Goal: Answer question/provide support: Share knowledge or assist other users

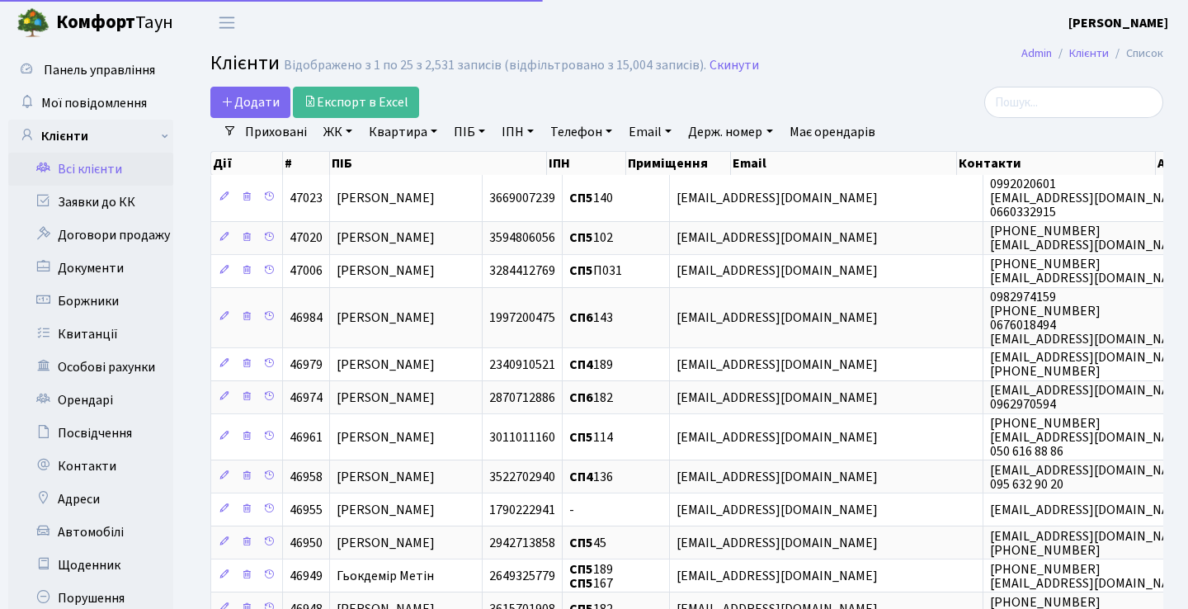
select select "25"
click at [160, 198] on link "Заявки до КК" at bounding box center [90, 202] width 165 height 33
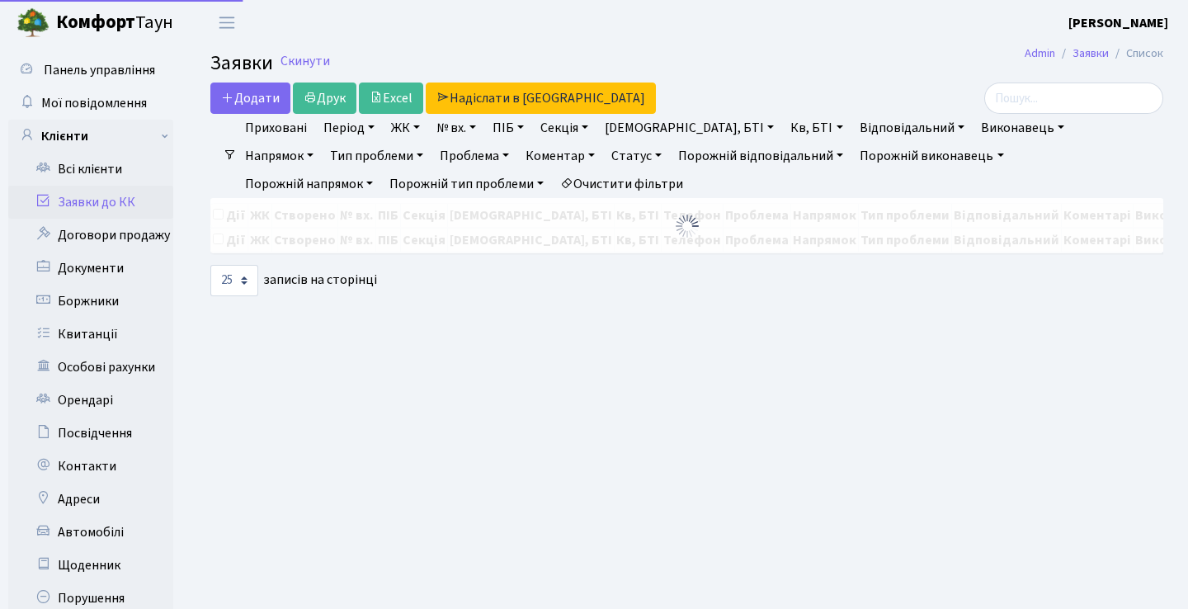
select select "25"
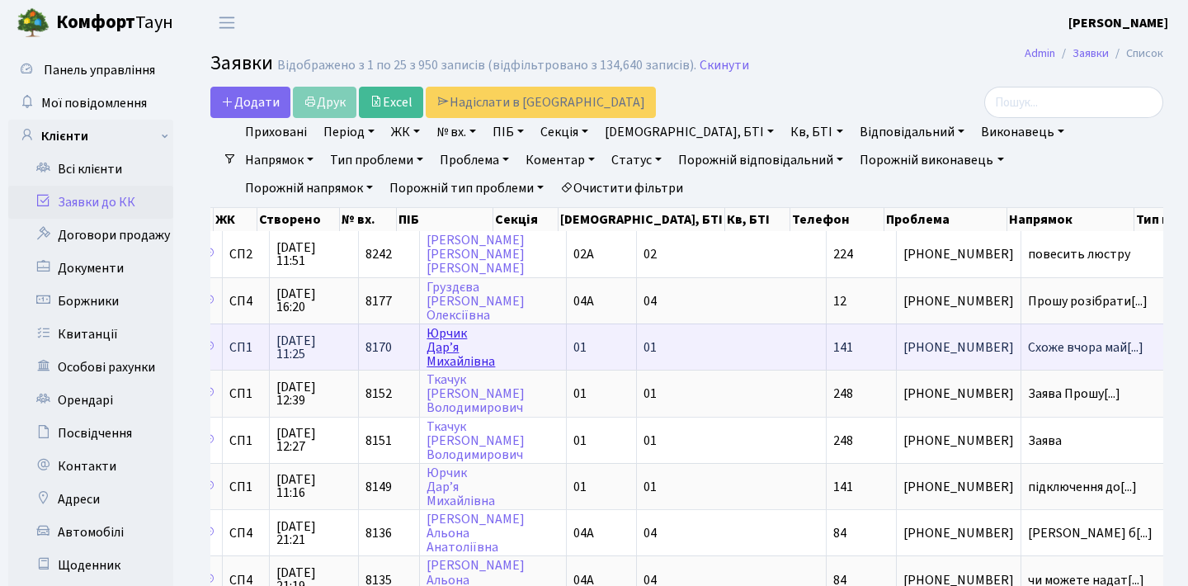
click at [447, 355] on link "Юрчик Дар’я Михайлівна" at bounding box center [460, 347] width 68 height 46
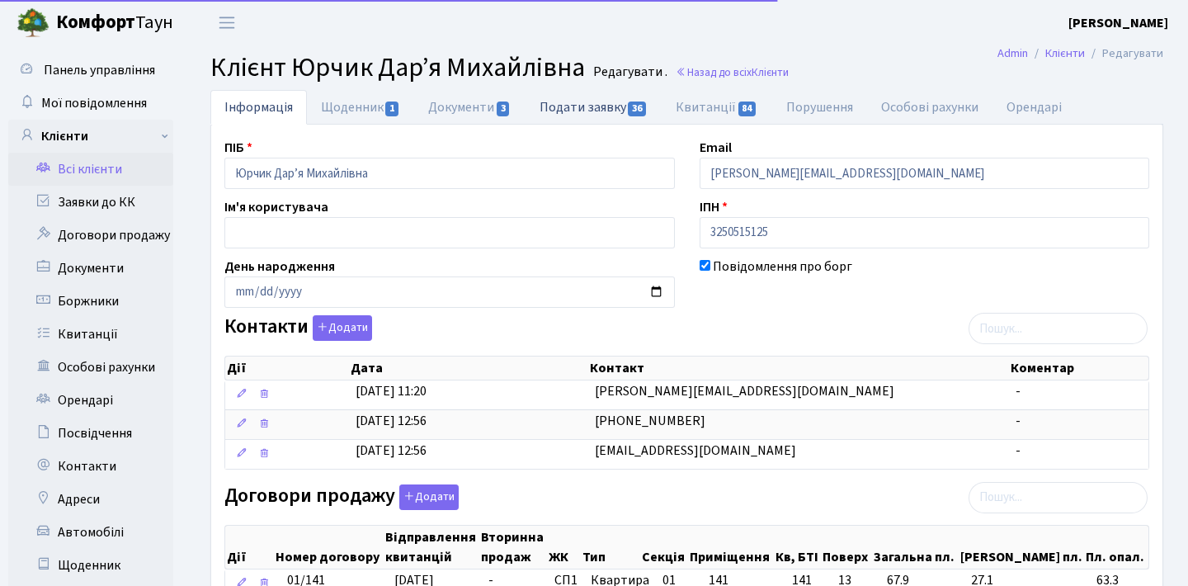
click at [587, 105] on link "Подати заявку 36" at bounding box center [593, 107] width 136 height 34
select select "25"
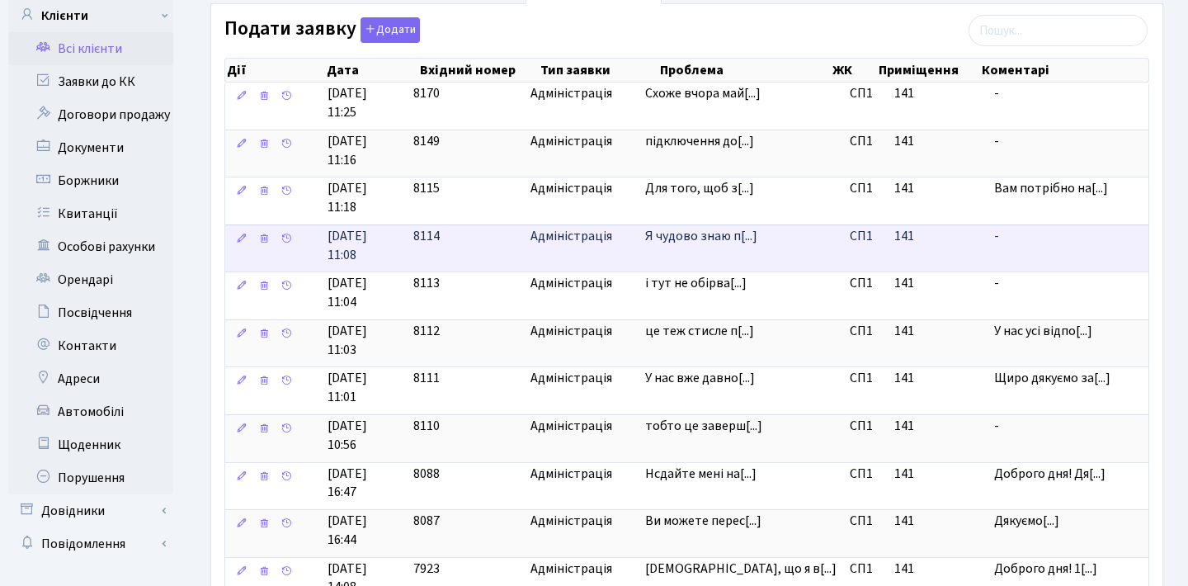
scroll to position [121, 0]
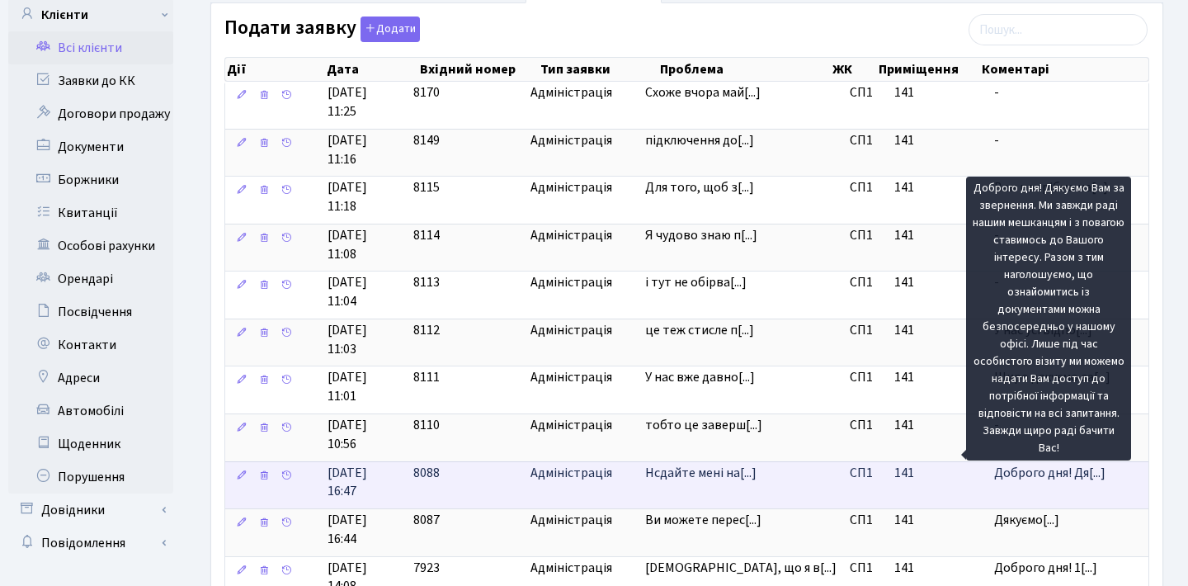
click at [1023, 463] on span "Доброго дня! Дя[...]" at bounding box center [1049, 472] width 111 height 18
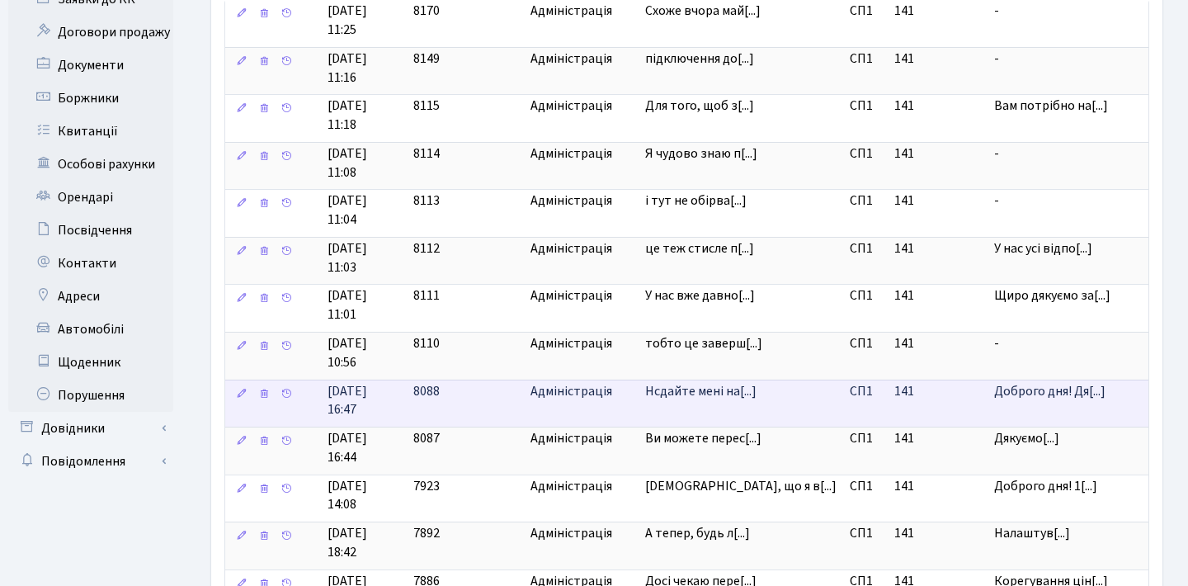
scroll to position [205, 0]
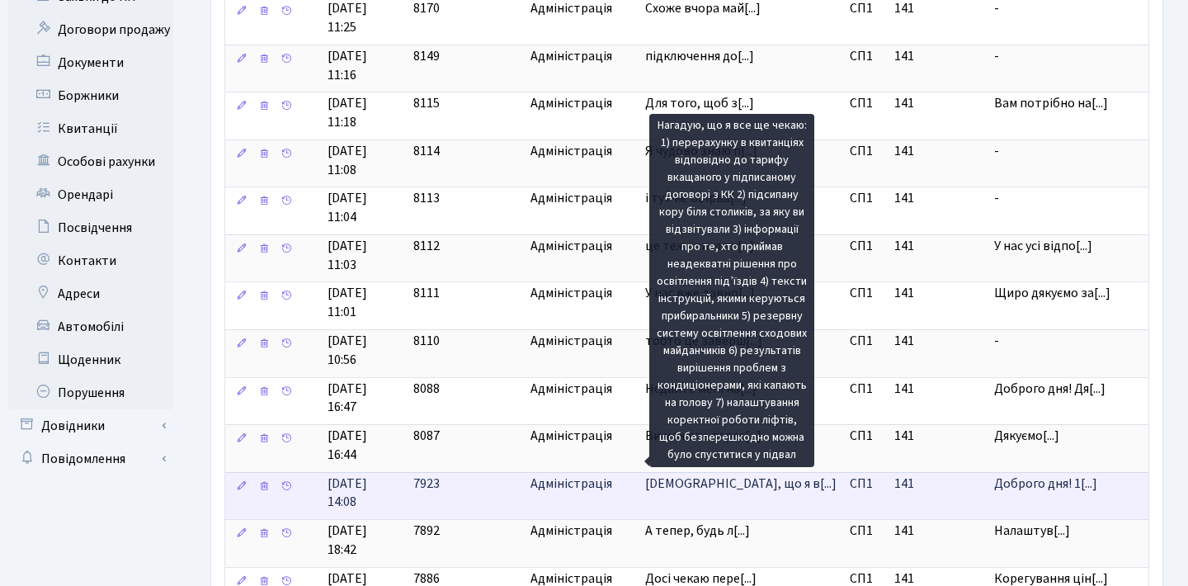
click at [746, 474] on span "Нагадую, що я в[...]" at bounding box center [740, 483] width 191 height 18
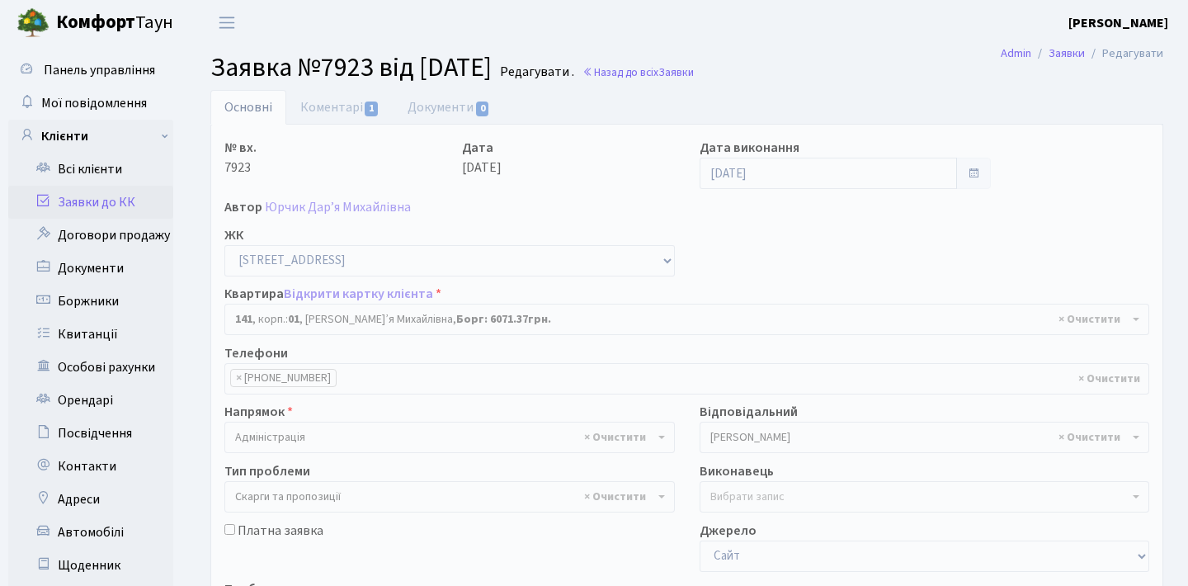
select select "20066"
select select "55"
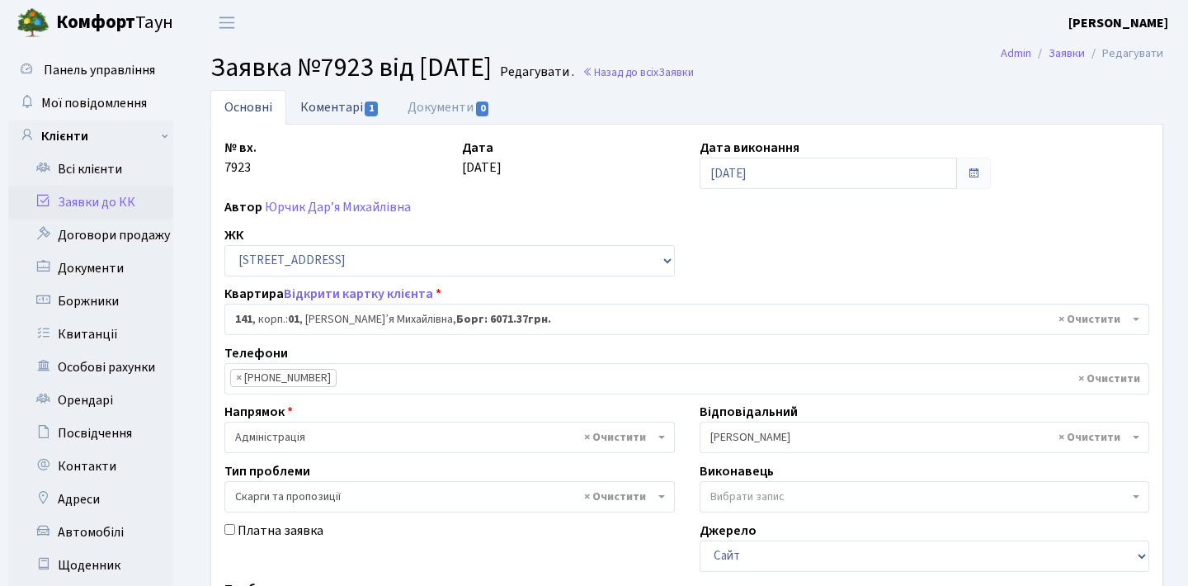
click at [361, 109] on link "Коментарі 1" at bounding box center [339, 107] width 107 height 34
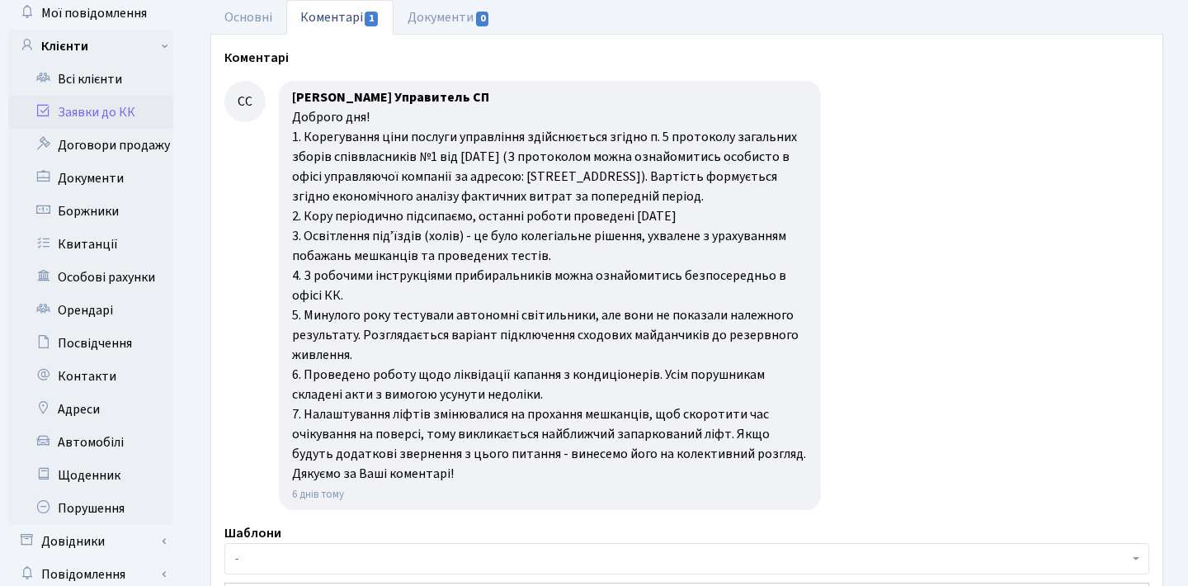
scroll to position [101, 0]
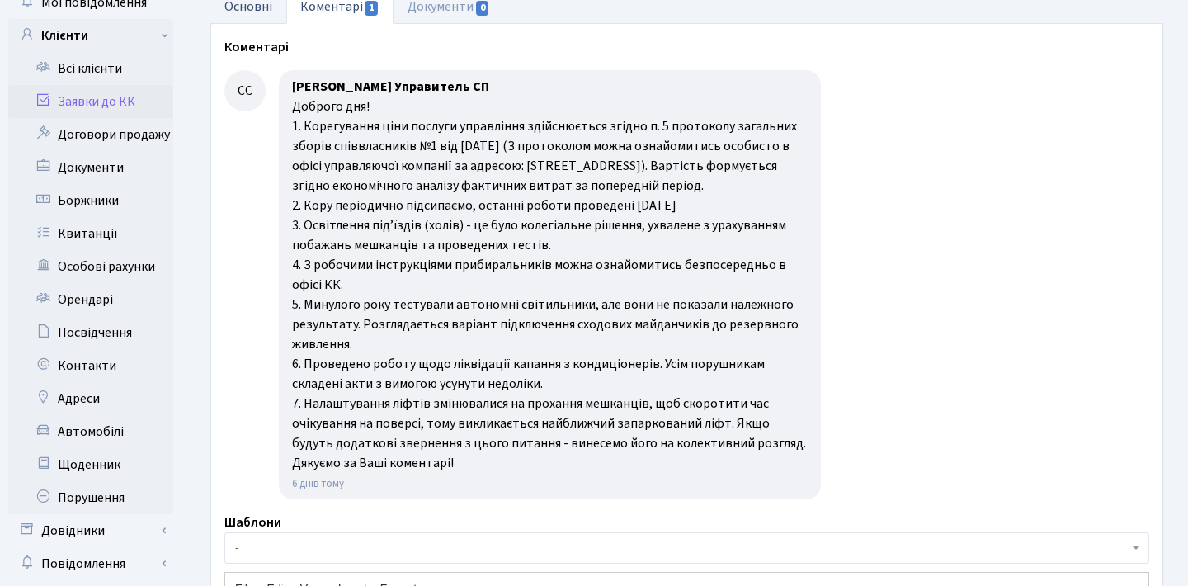
click at [268, 14] on link "Основні" at bounding box center [248, 6] width 76 height 34
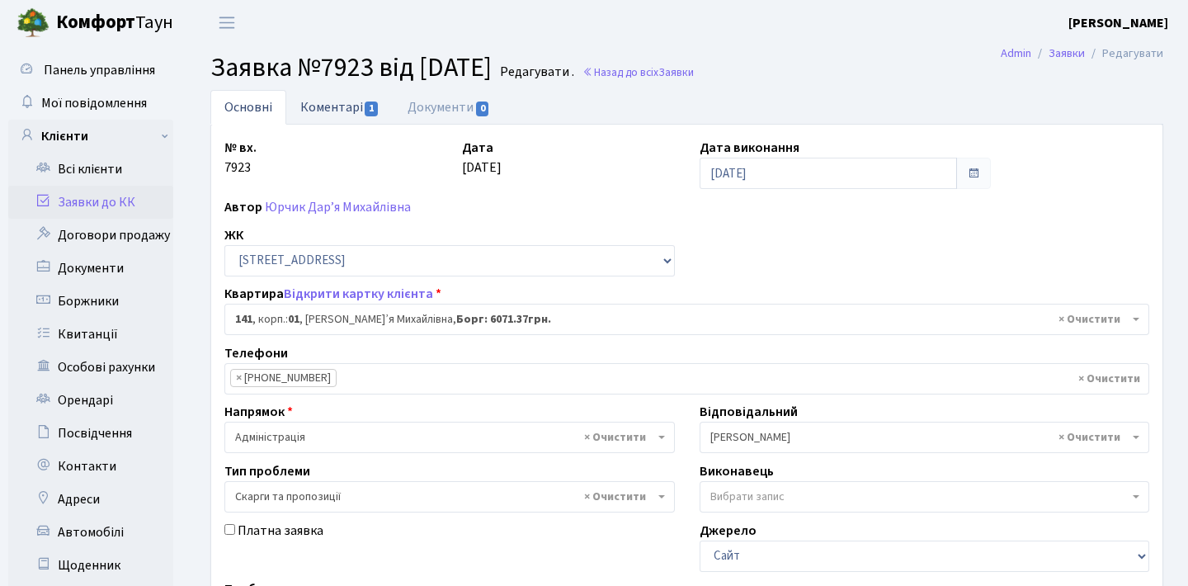
click at [351, 114] on link "Коментарі 1" at bounding box center [339, 107] width 107 height 34
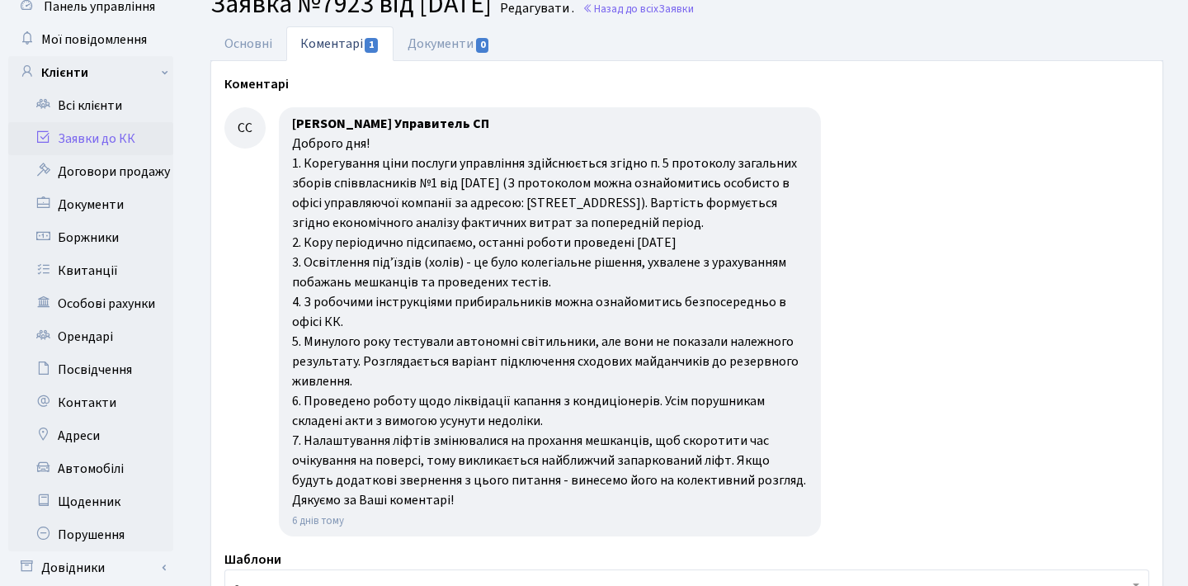
scroll to position [65, 0]
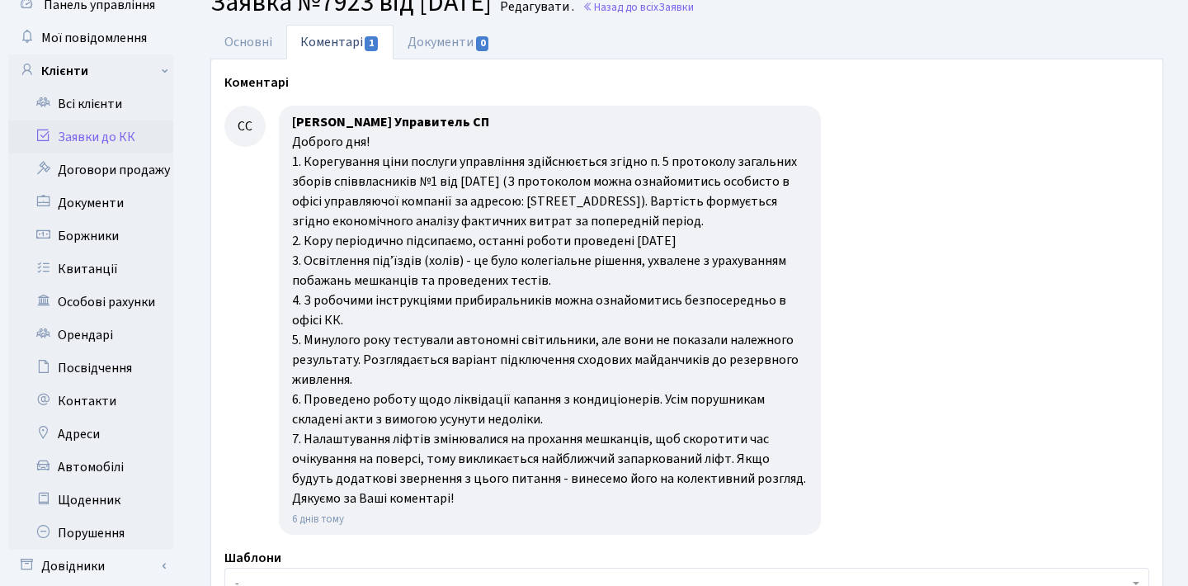
click at [118, 136] on link "Заявки до КК" at bounding box center [90, 136] width 165 height 33
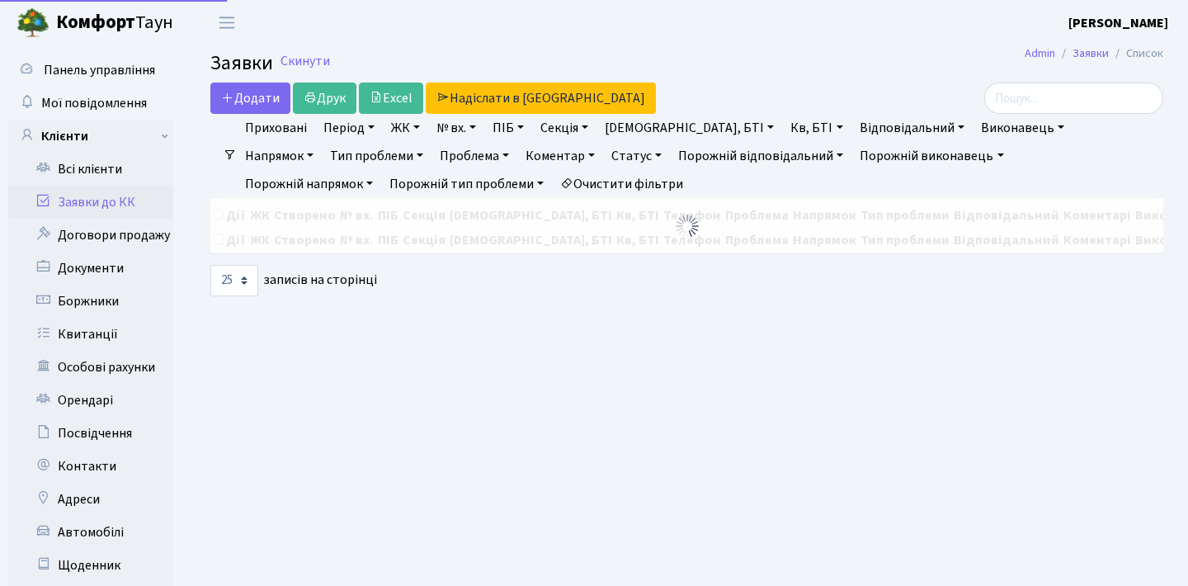
select select "25"
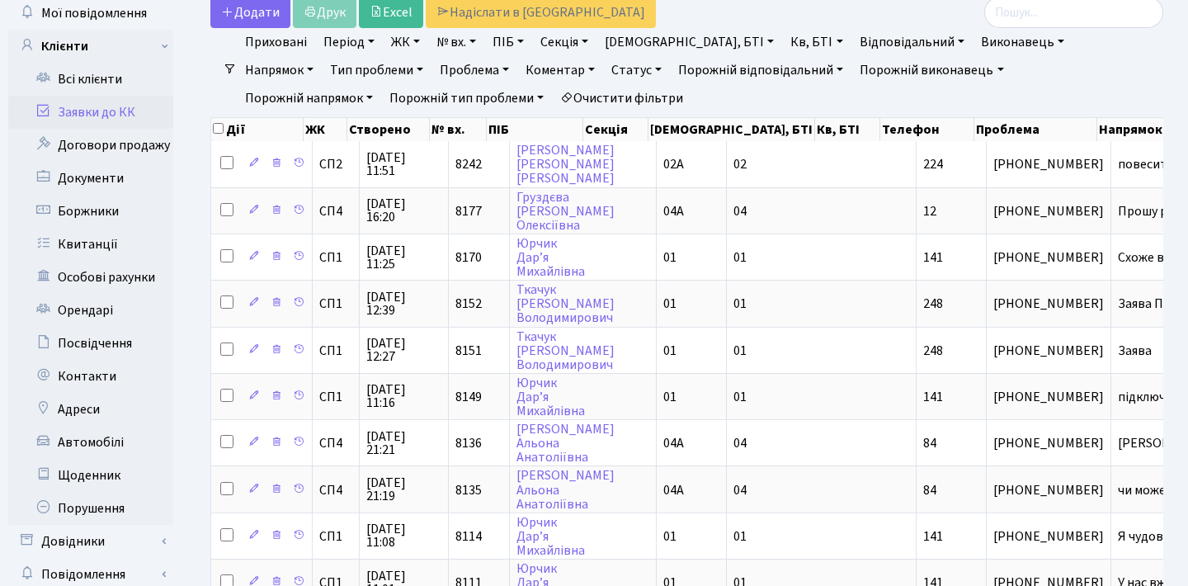
click at [605, 70] on link "Статус" at bounding box center [637, 70] width 64 height 28
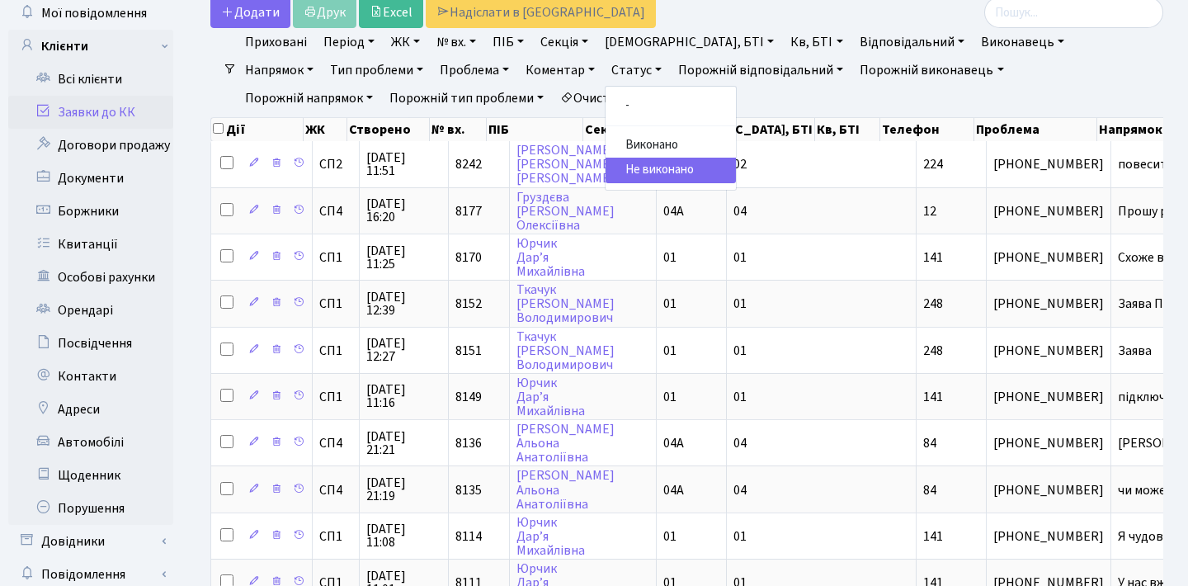
click at [605, 168] on link "Не виконано" at bounding box center [670, 171] width 130 height 26
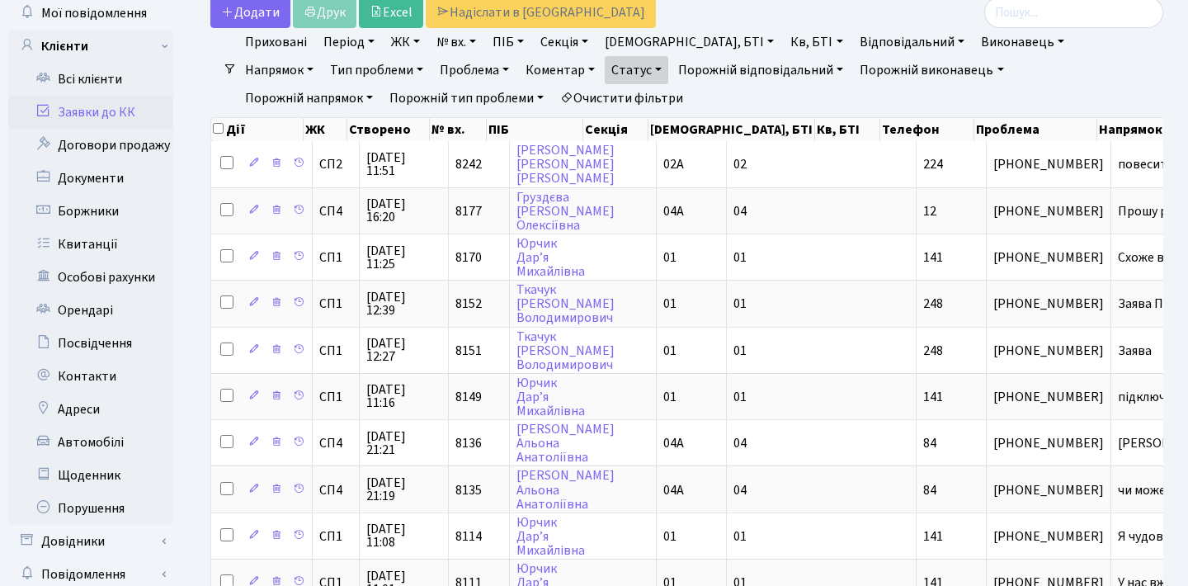
click at [605, 68] on link "Статус" at bounding box center [637, 70] width 64 height 28
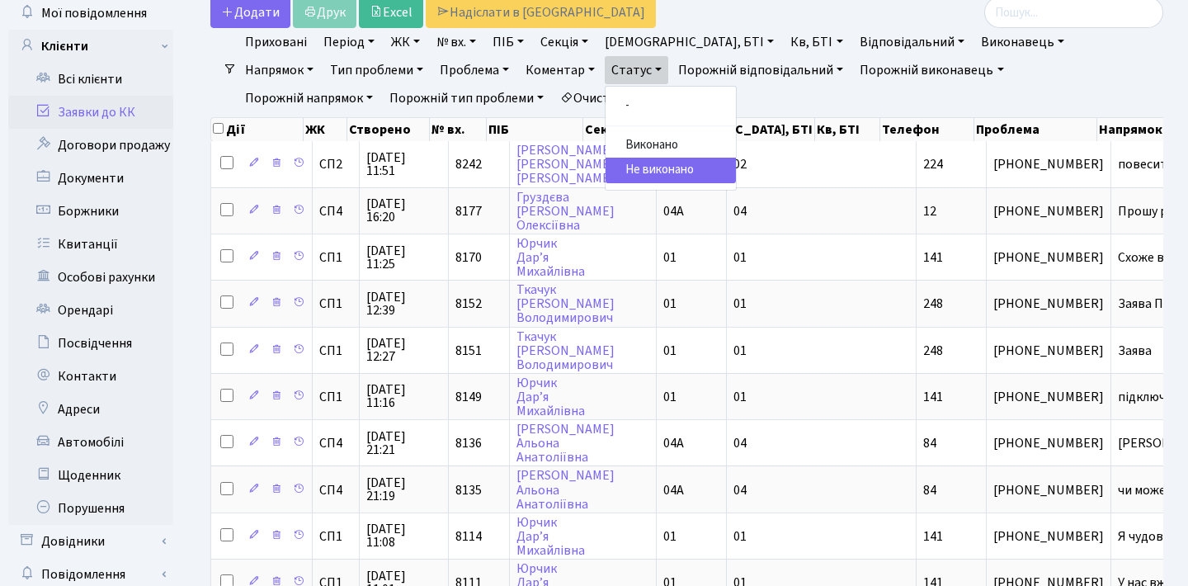
click at [605, 101] on link "-" at bounding box center [670, 106] width 130 height 26
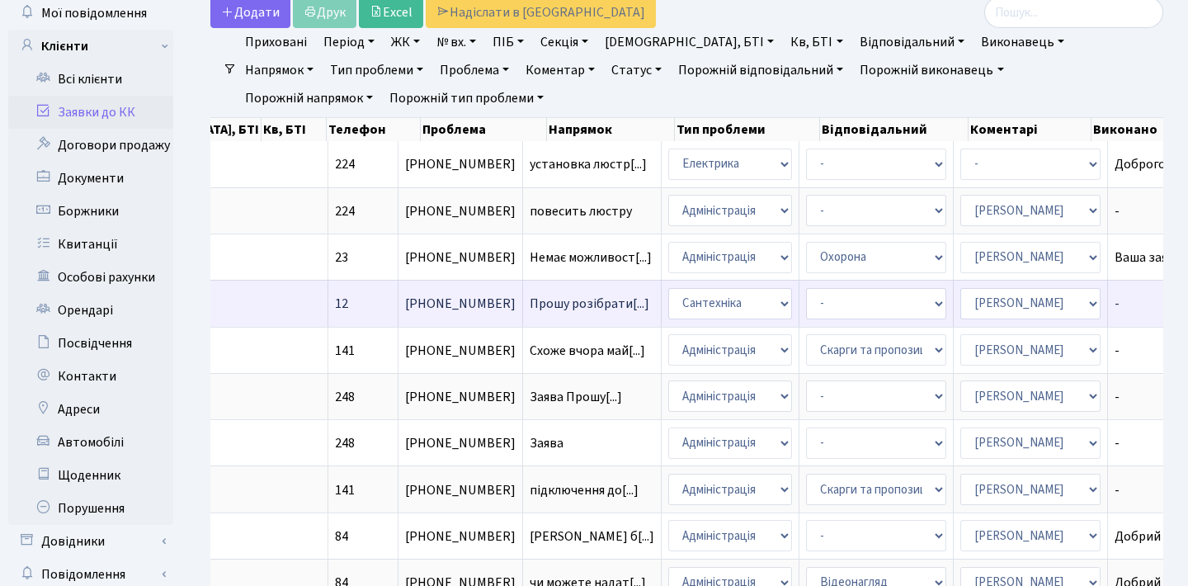
scroll to position [0, 573]
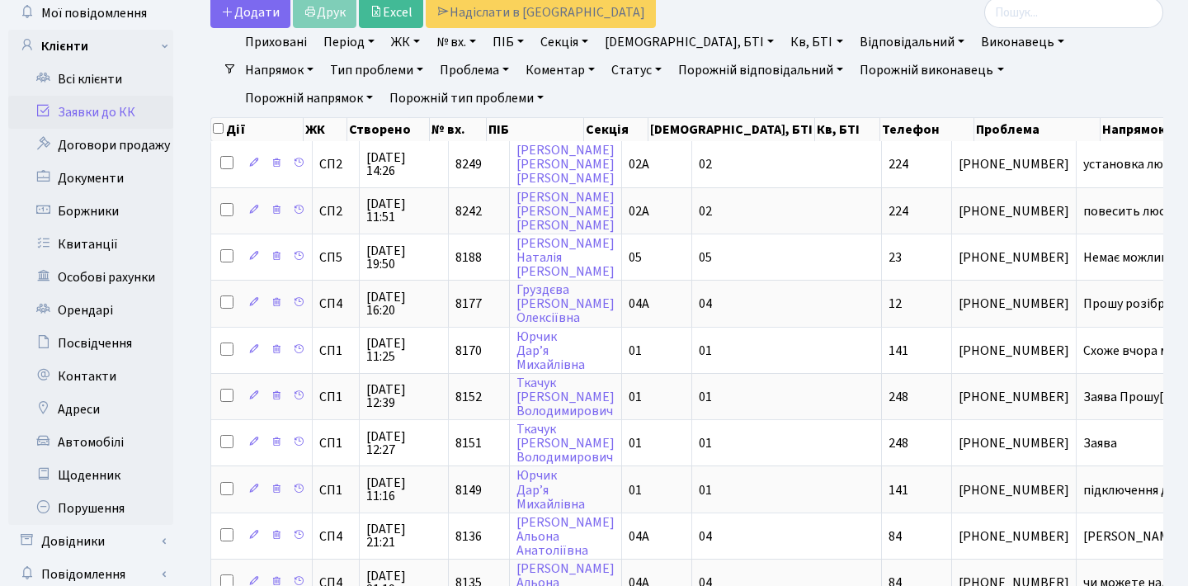
click at [605, 67] on link "Статус" at bounding box center [637, 70] width 64 height 28
click at [605, 170] on link "Не виконано" at bounding box center [670, 171] width 130 height 26
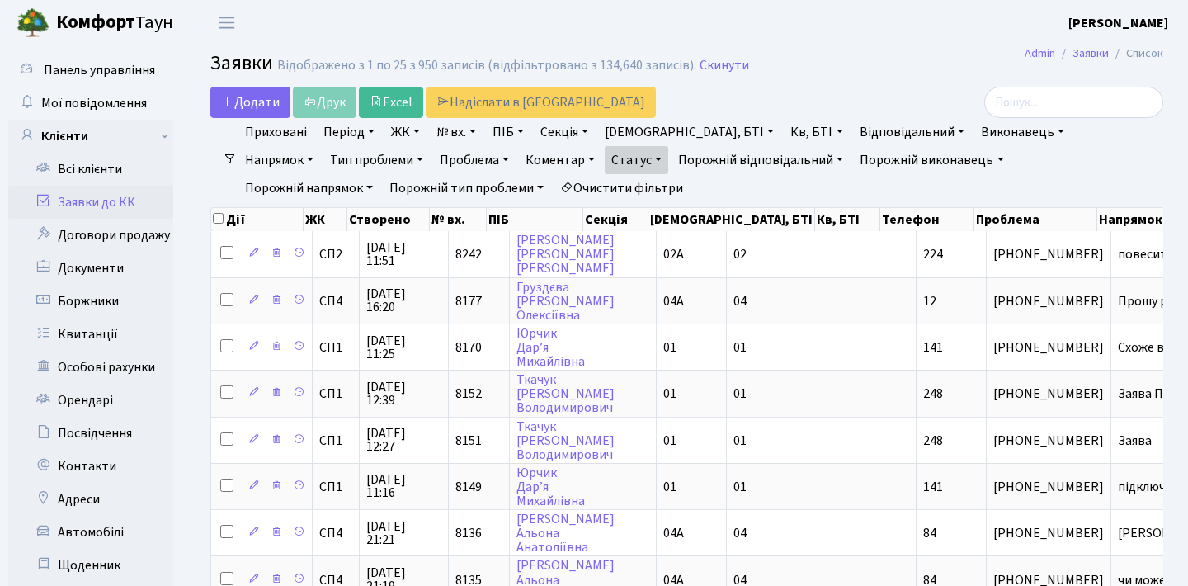
click at [792, 61] on h2 "Заявки Відображено з 1 по 25 з 950 записів (відфільтровано з 134,640 записів). …" at bounding box center [686, 66] width 953 height 28
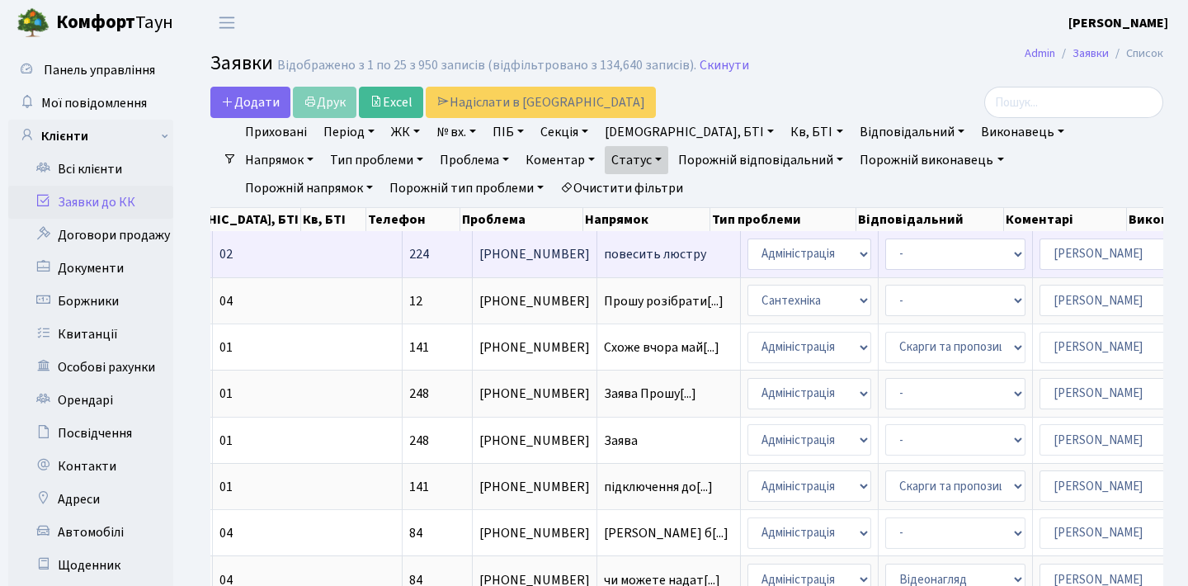
click at [604, 261] on span "повесить люстру" at bounding box center [668, 253] width 129 height 13
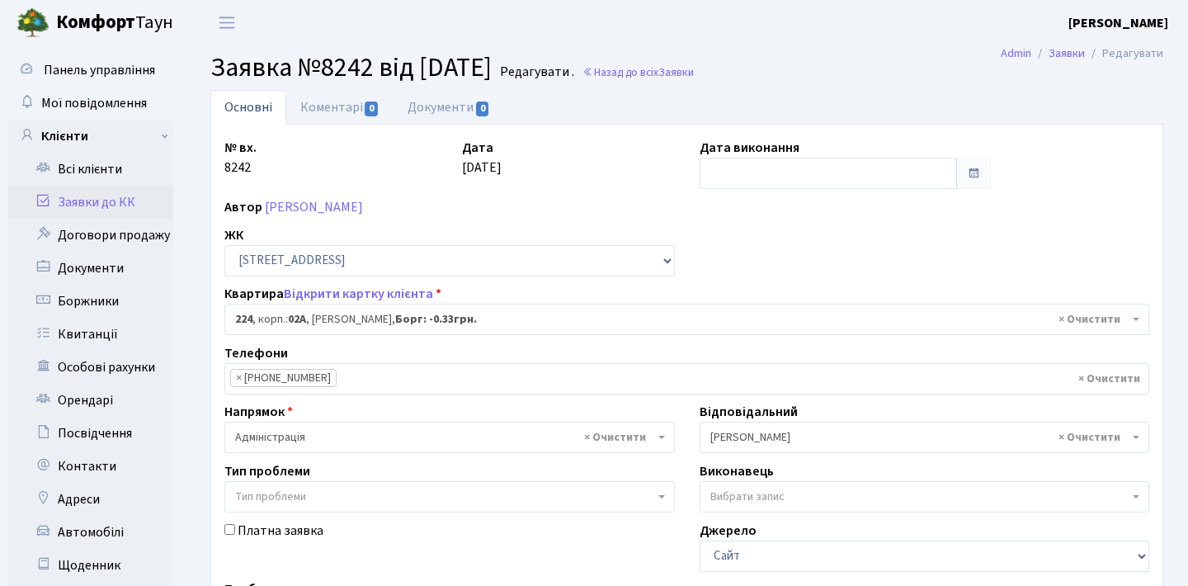
select select "20474"
click at [148, 198] on link "Заявки до КК" at bounding box center [90, 202] width 165 height 33
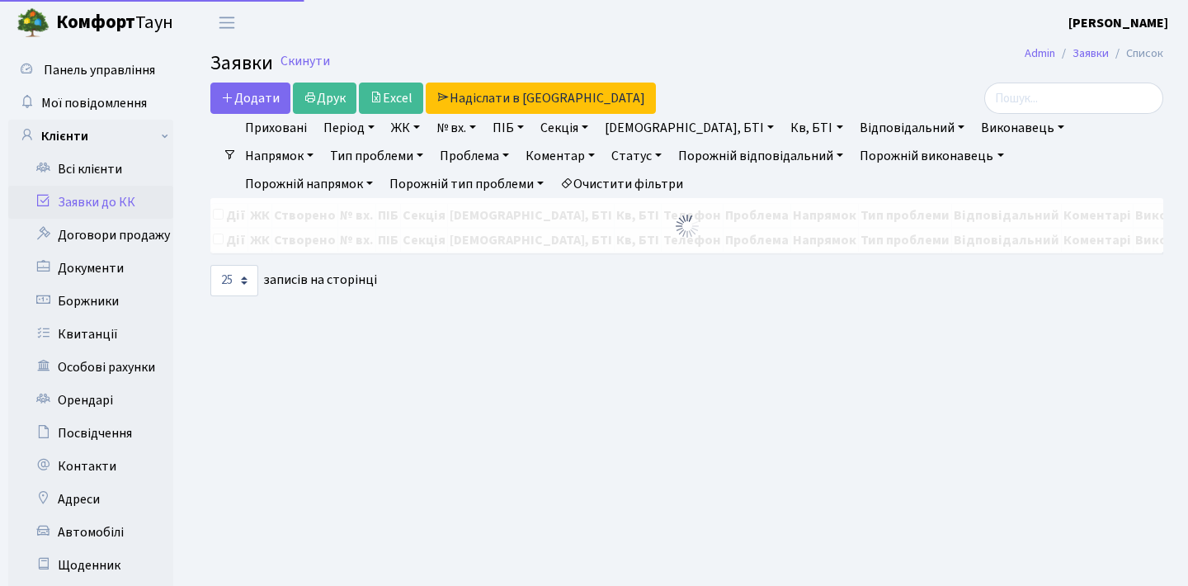
select select "25"
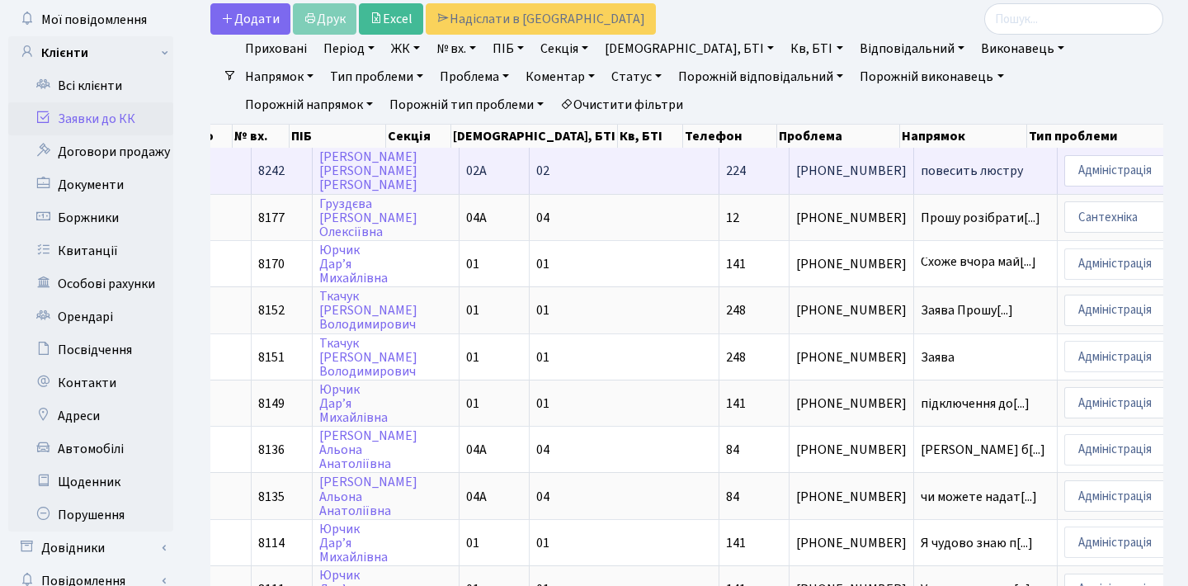
scroll to position [90, 0]
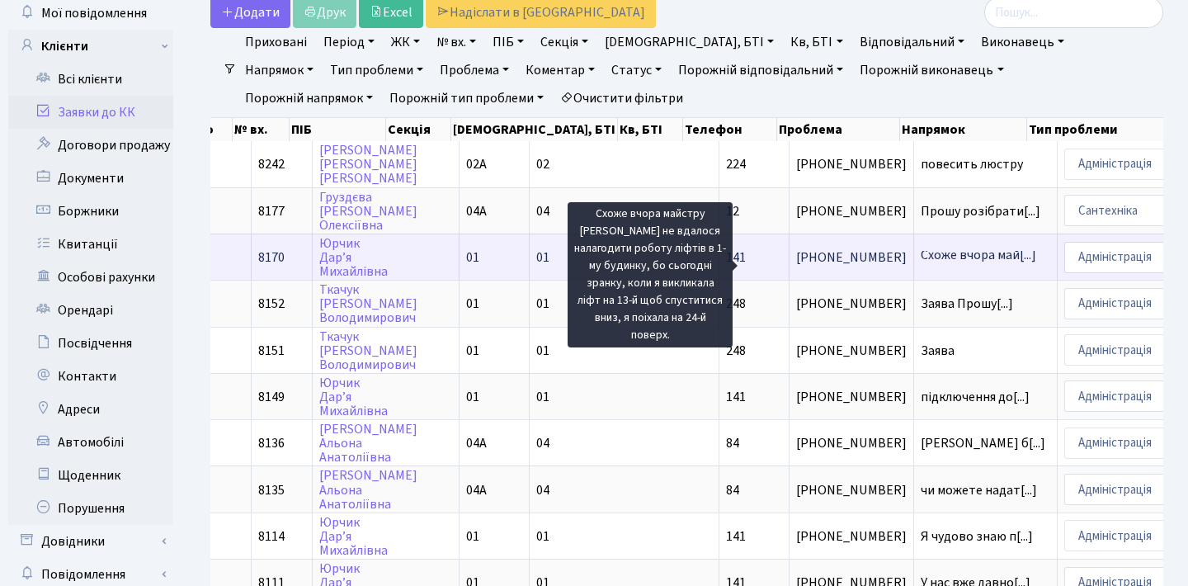
click at [920, 264] on span "Схоже вчора май[...]" at bounding box center [977, 255] width 115 height 18
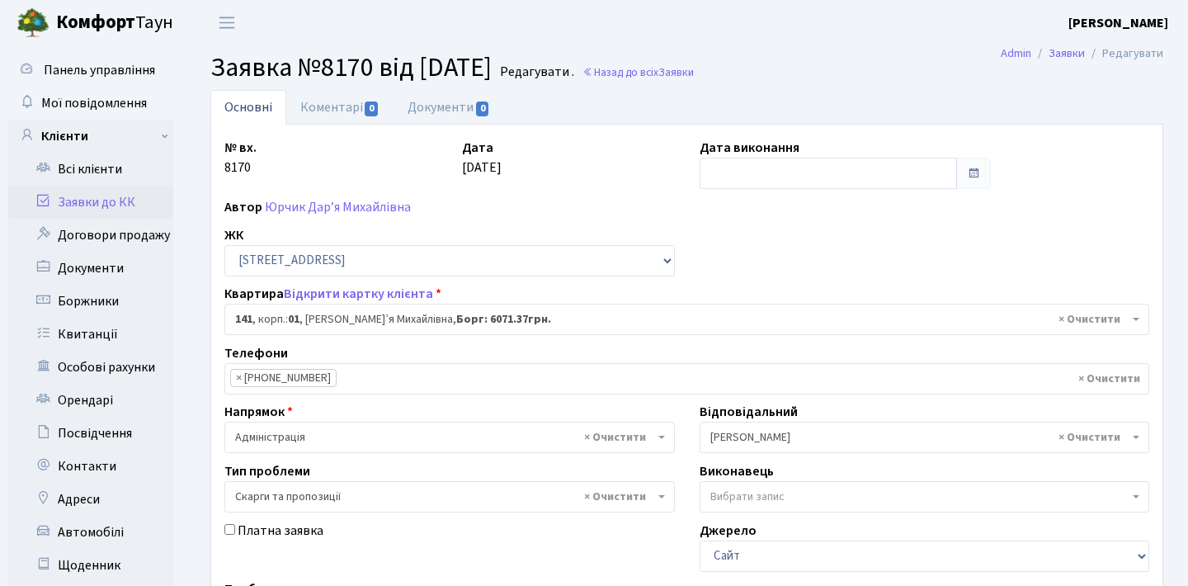
select select "20066"
select select "55"
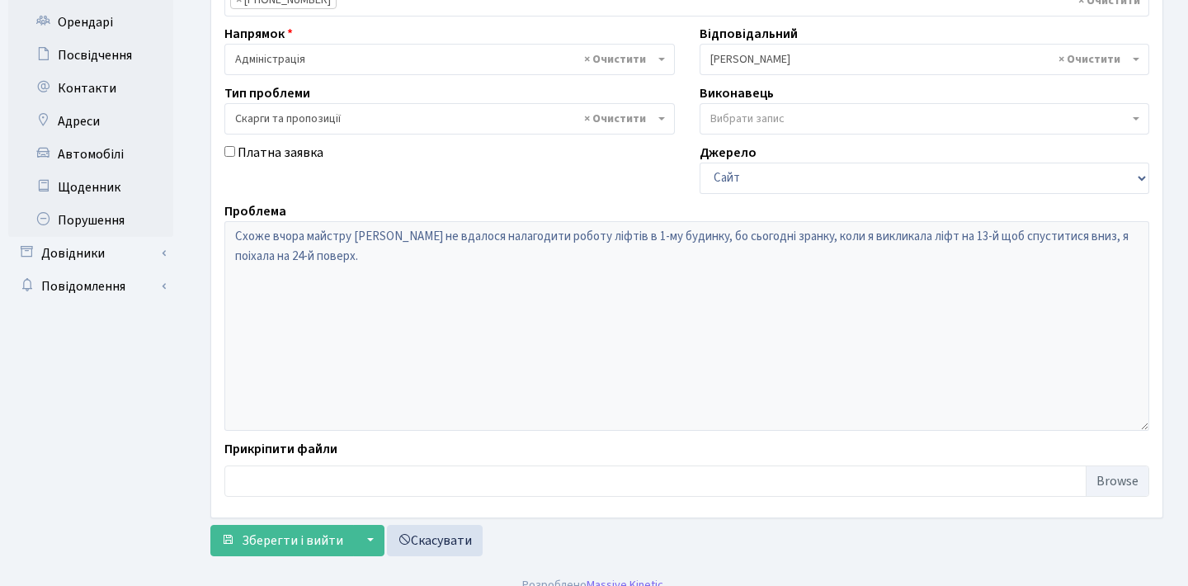
scroll to position [379, 0]
click at [219, 231] on div "Проблема Схоже вчора майстру [PERSON_NAME] не вдалося налагодити роботу ліфтів …" at bounding box center [686, 314] width 949 height 229
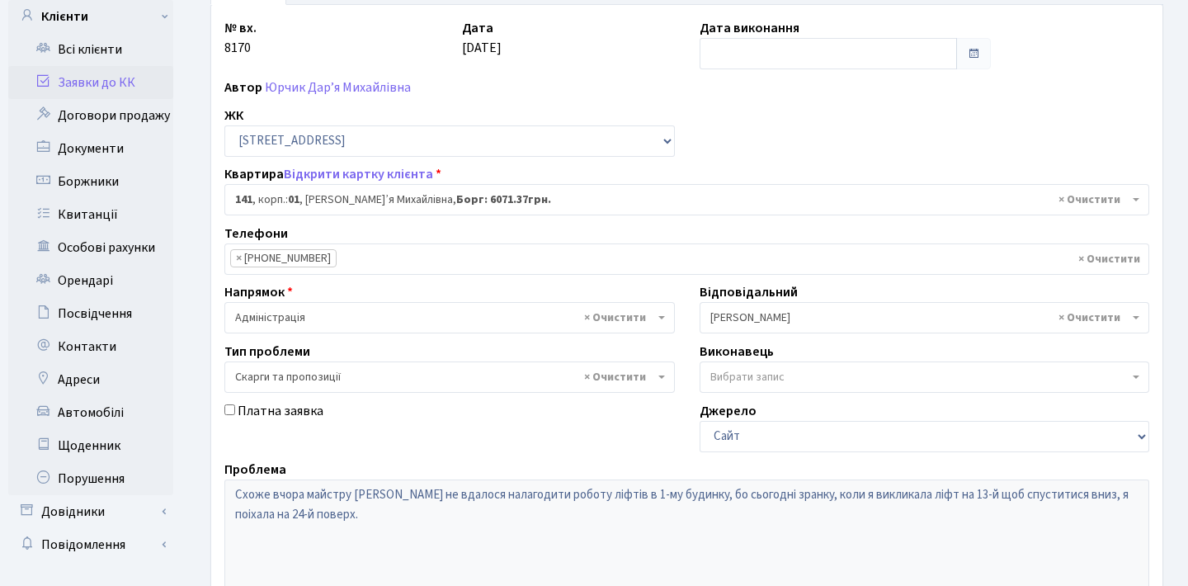
scroll to position [7, 0]
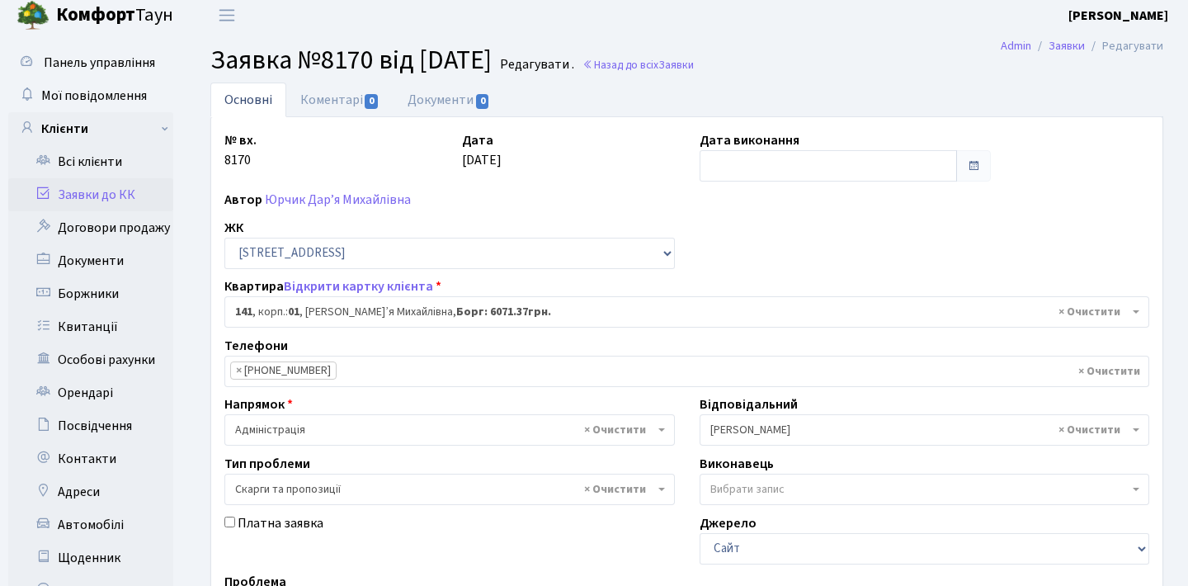
click at [114, 191] on link "Заявки до КК" at bounding box center [90, 194] width 165 height 33
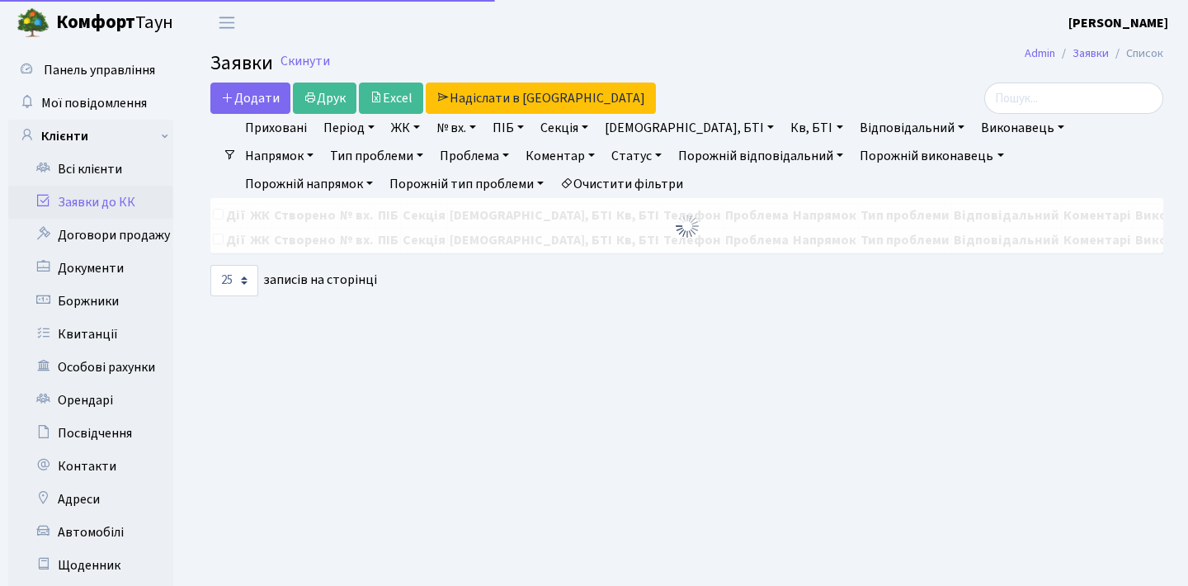
select select "25"
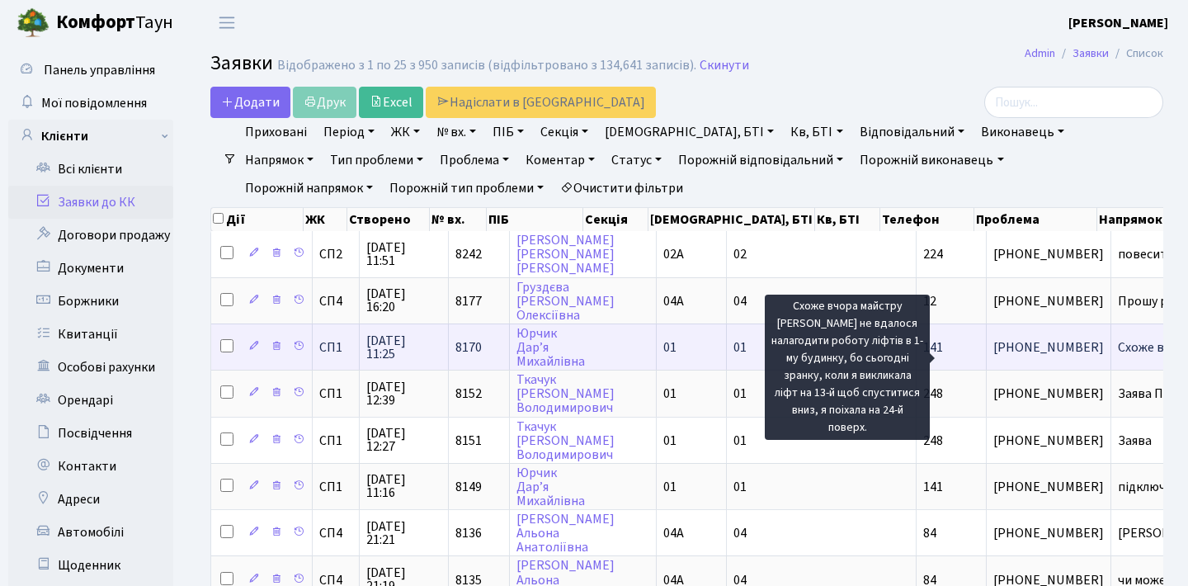
click at [1117, 356] on span "Схоже вчора май[...]" at bounding box center [1174, 347] width 115 height 18
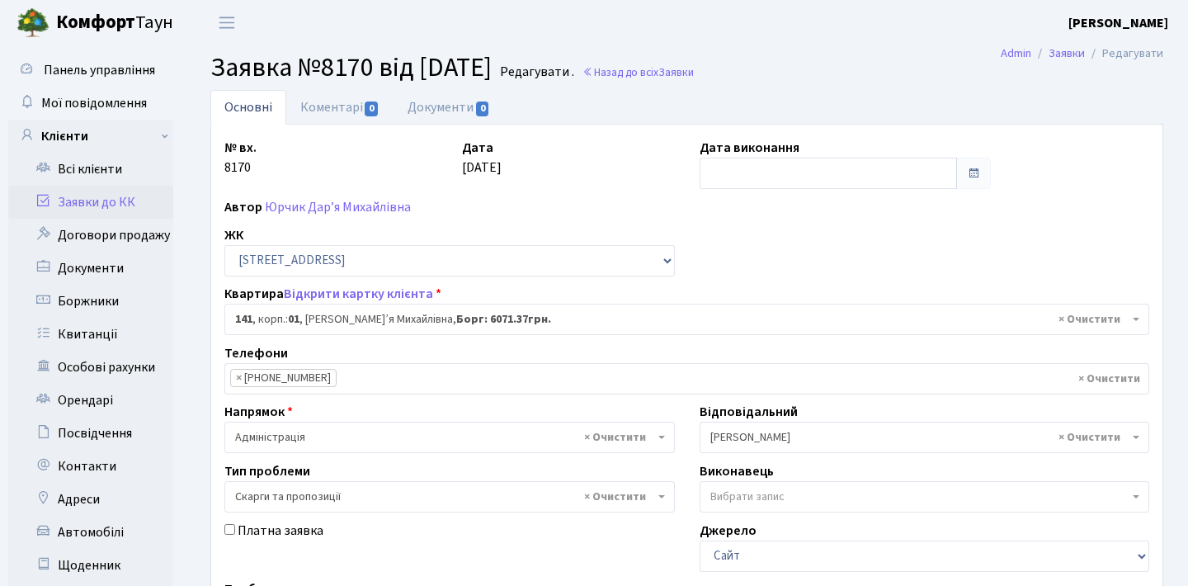
select select "20066"
select select "55"
click at [339, 103] on link "Коментарі 0" at bounding box center [339, 107] width 107 height 34
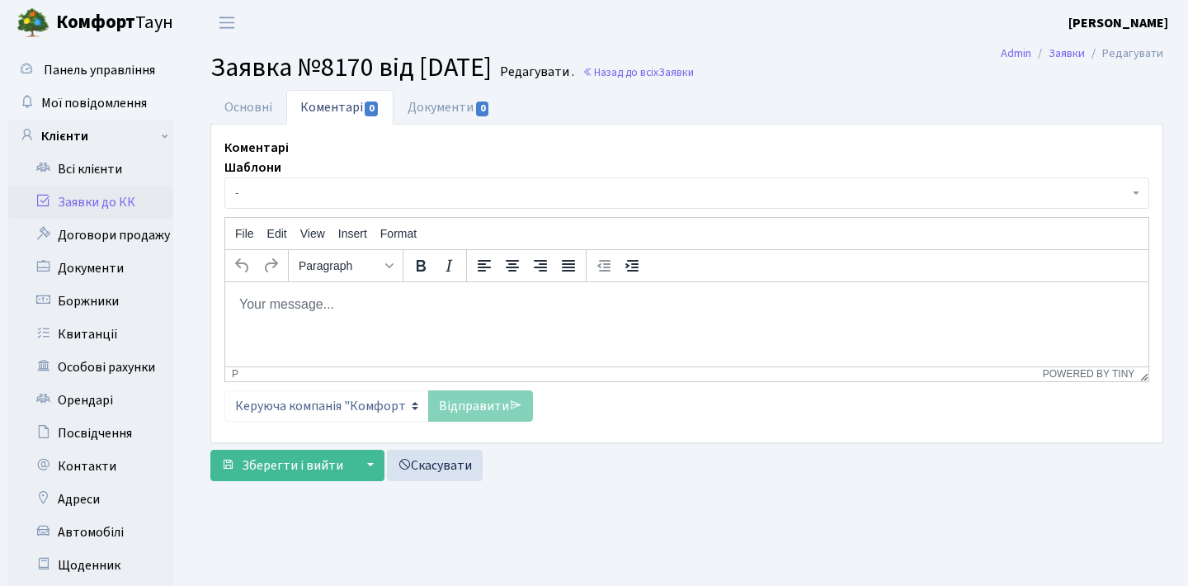
click at [414, 322] on html at bounding box center [686, 303] width 923 height 45
paste body "Rich Text Area. Press ALT-0 for help."
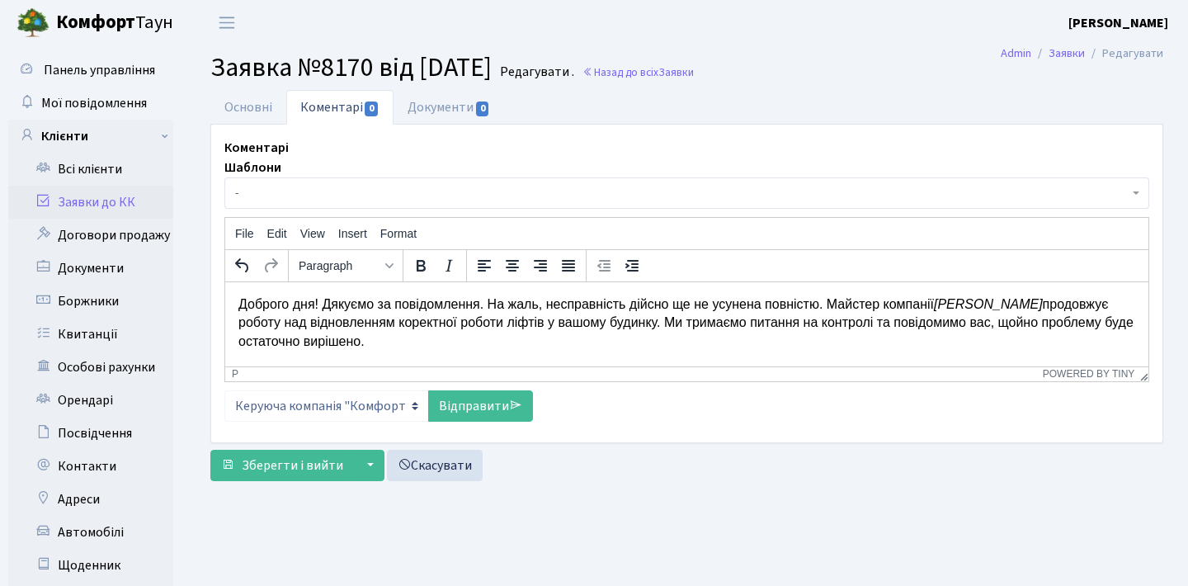
click at [924, 323] on p "Доброго дня! Дякуємо за повідомлення. На жаль, несправність дійсно ще не усунен…" at bounding box center [686, 321] width 896 height 55
click at [480, 403] on link "Відправити" at bounding box center [480, 405] width 105 height 31
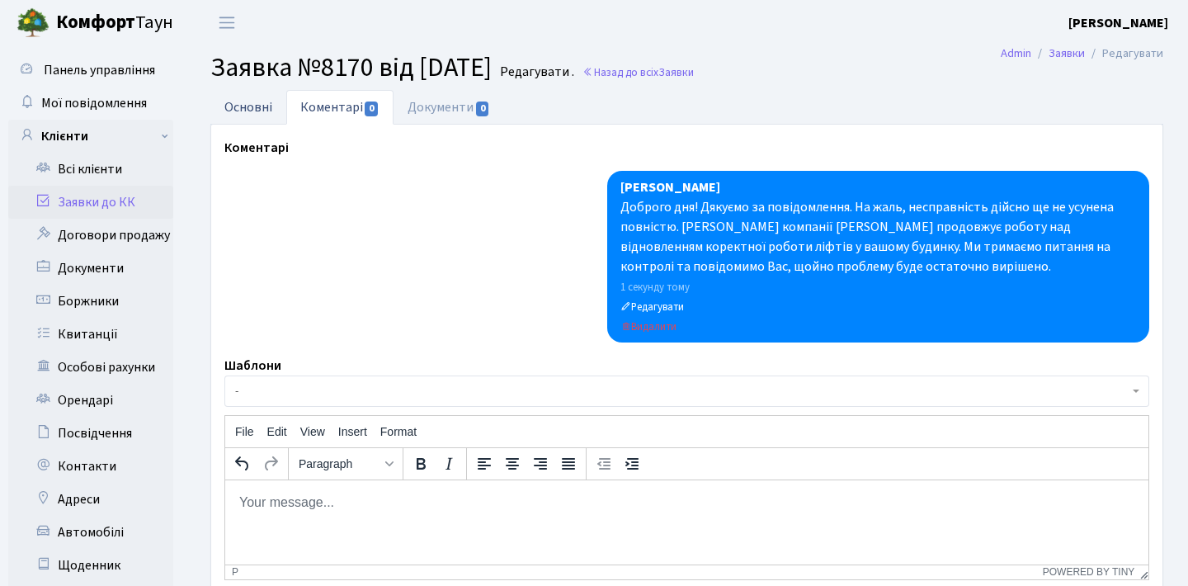
click at [242, 120] on link "Основні" at bounding box center [248, 107] width 76 height 34
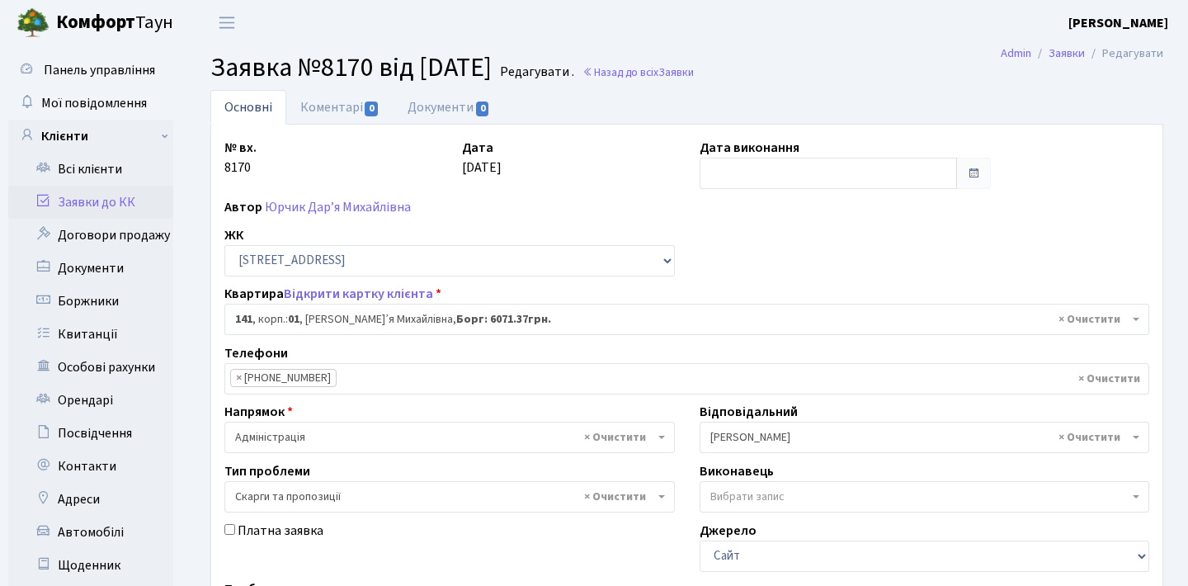
click at [125, 200] on link "Заявки до КК" at bounding box center [90, 202] width 165 height 33
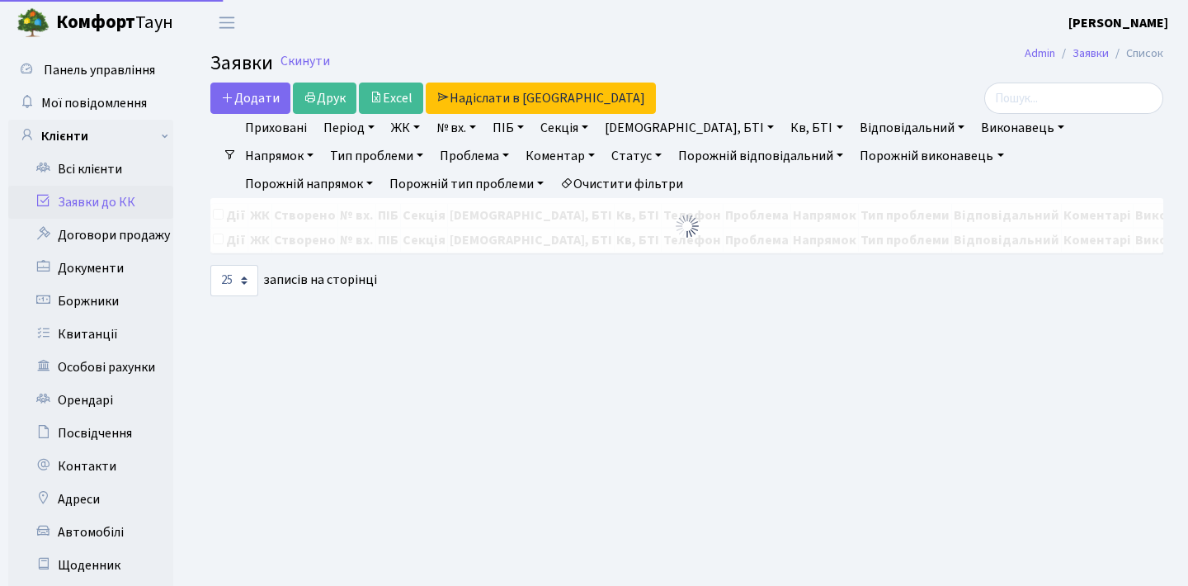
select select "25"
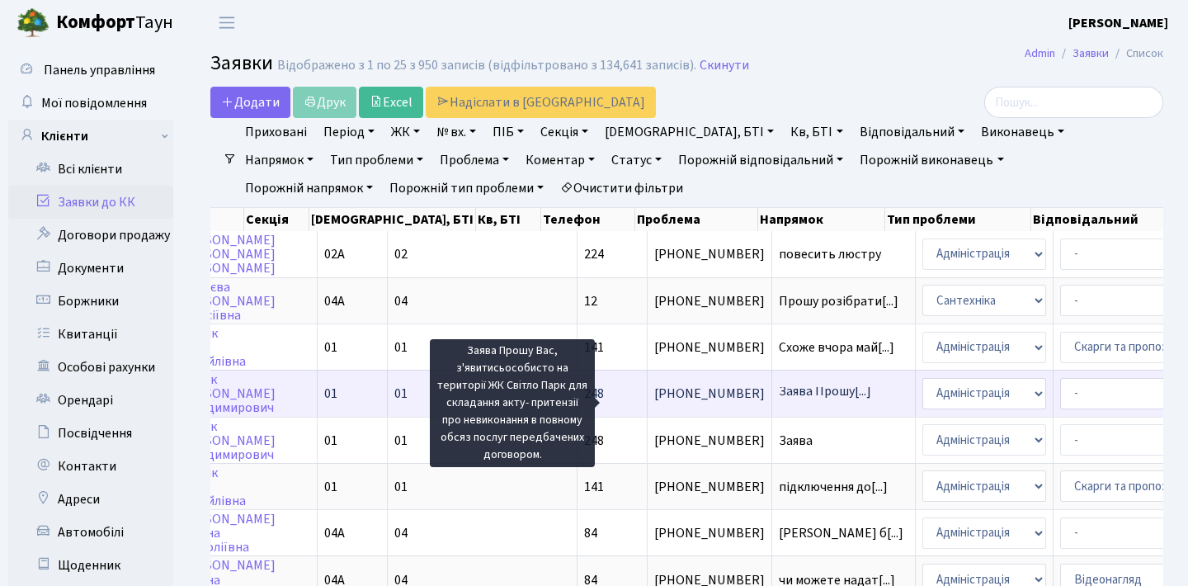
scroll to position [0, 307]
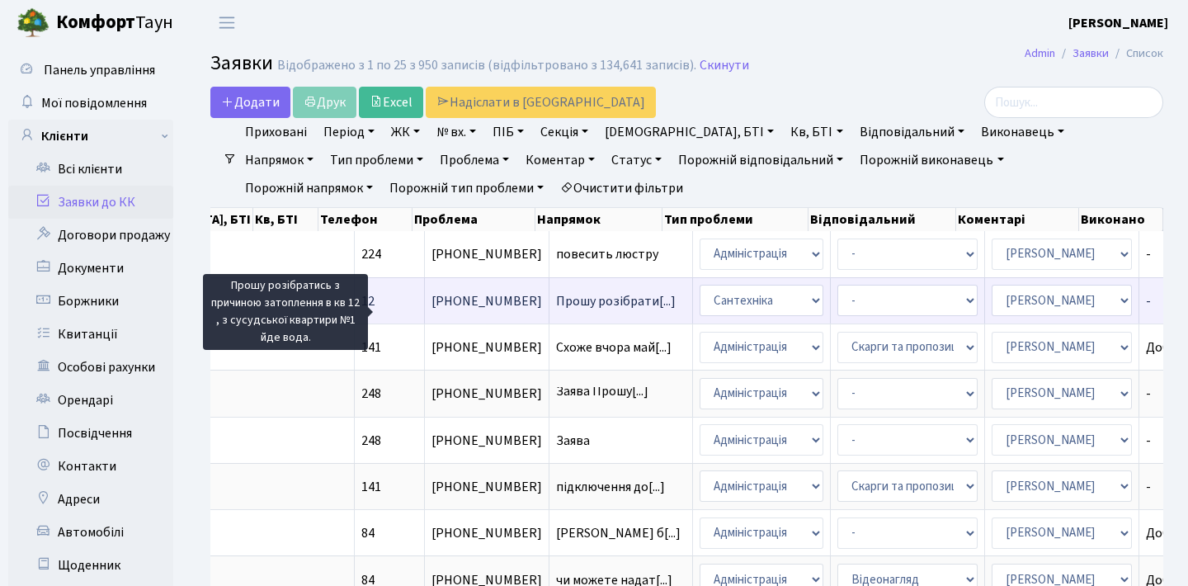
click at [556, 310] on span "Прошу розібрати[...]" at bounding box center [616, 301] width 120 height 18
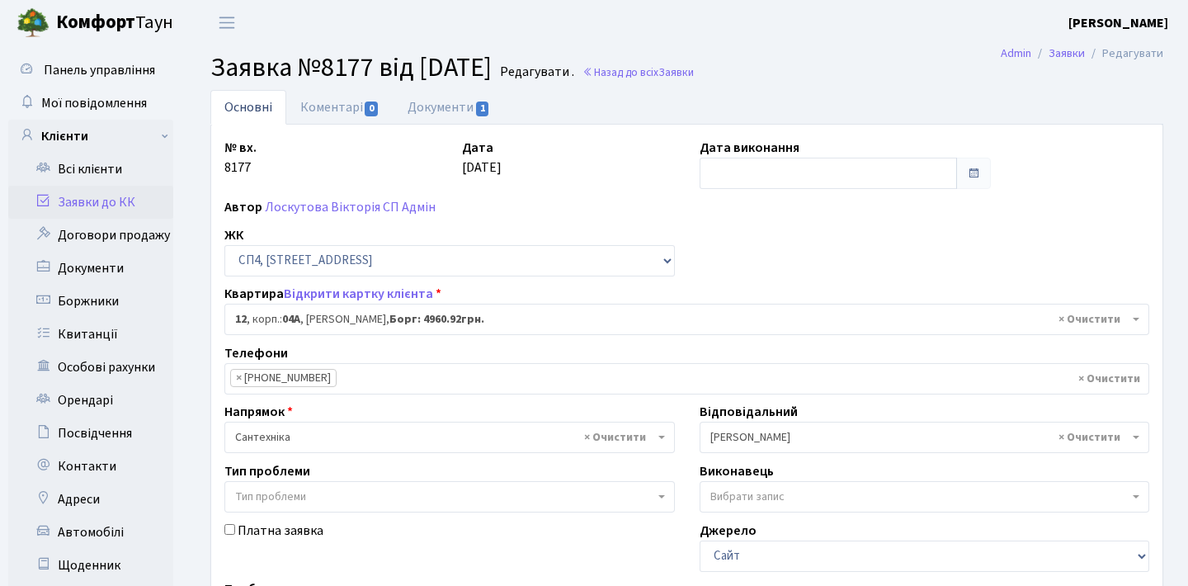
select select "21040"
click at [473, 106] on link "Документи 1" at bounding box center [448, 107] width 111 height 34
select select "25"
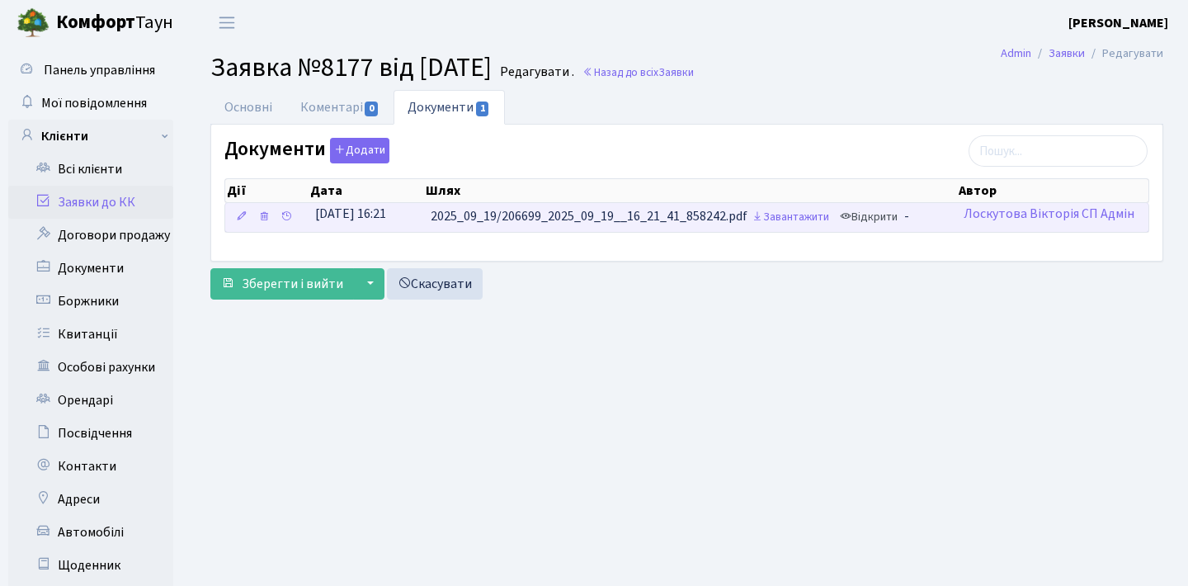
click at [886, 222] on link "Відкрити" at bounding box center [868, 218] width 66 height 26
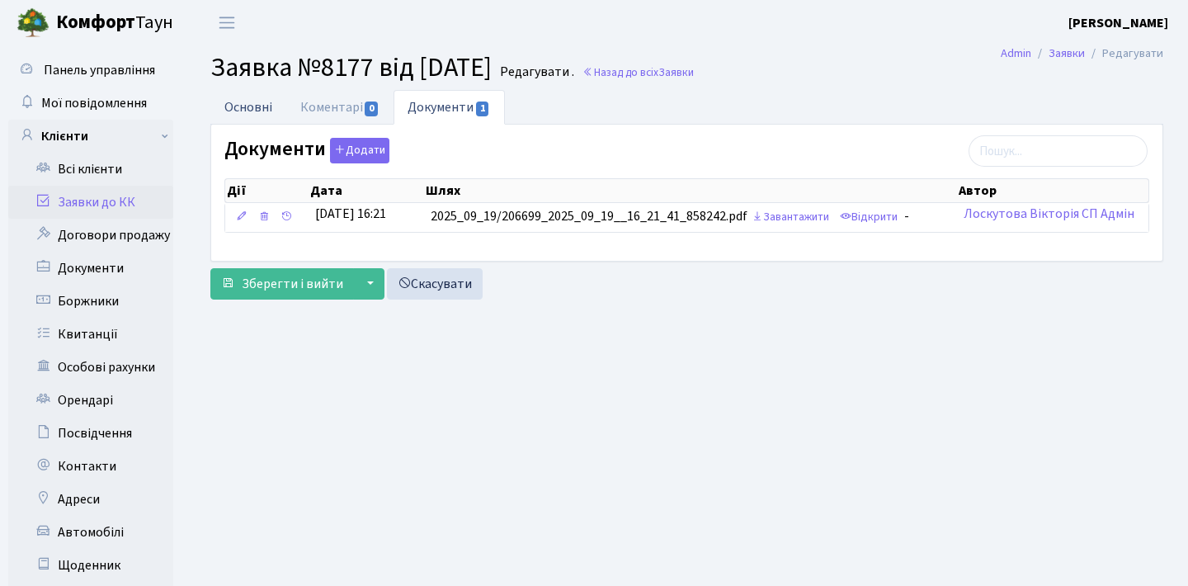
click at [258, 104] on link "Основні" at bounding box center [248, 107] width 76 height 34
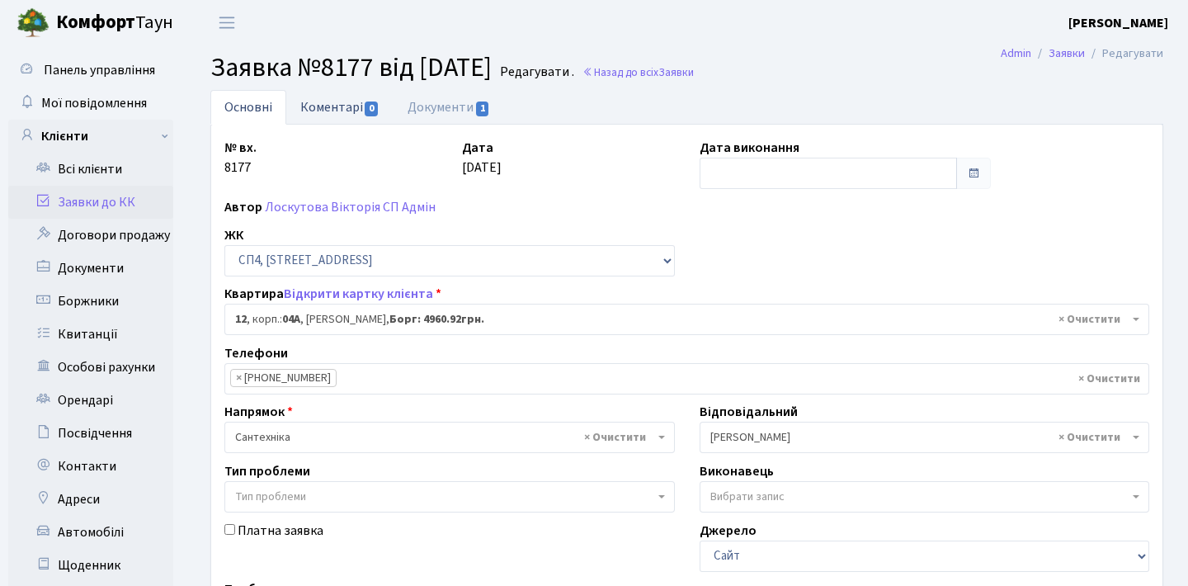
click at [357, 108] on link "Коментарі 0" at bounding box center [339, 107] width 107 height 34
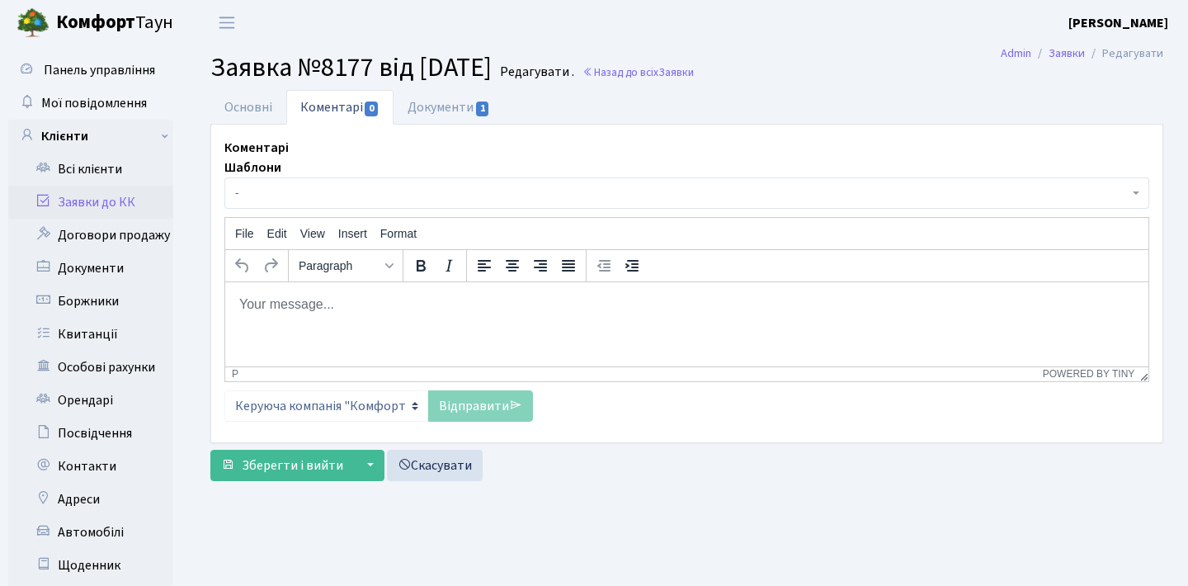
click at [410, 306] on p "Rich Text Area. Press ALT-0 for help." at bounding box center [686, 303] width 896 height 18
paste body "Rich Text Area. Press ALT-0 for help."
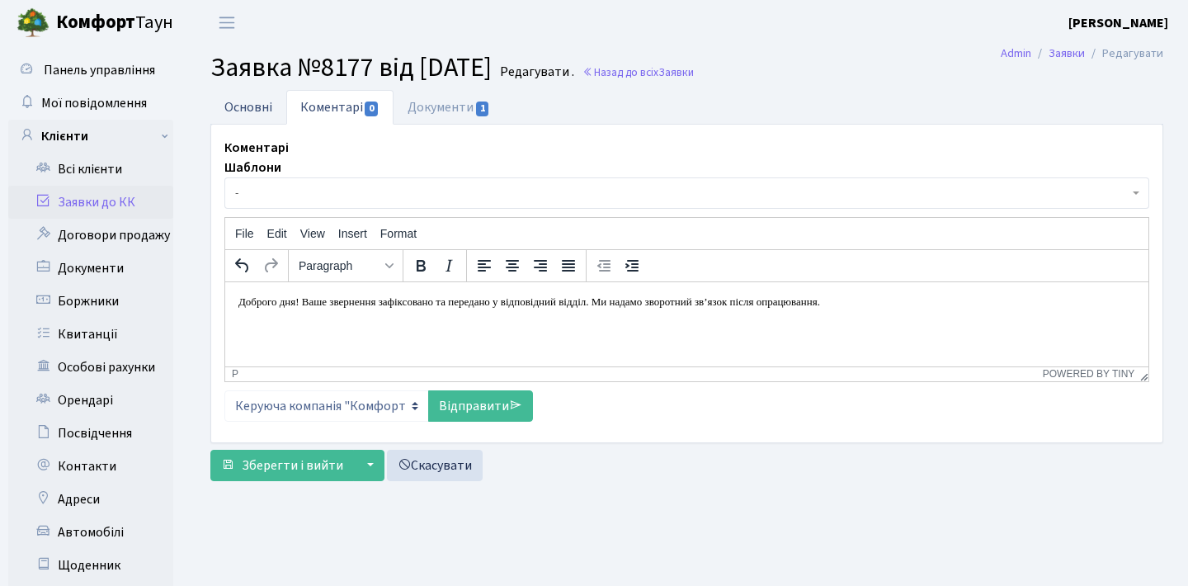
click at [264, 98] on link "Основні" at bounding box center [248, 107] width 76 height 34
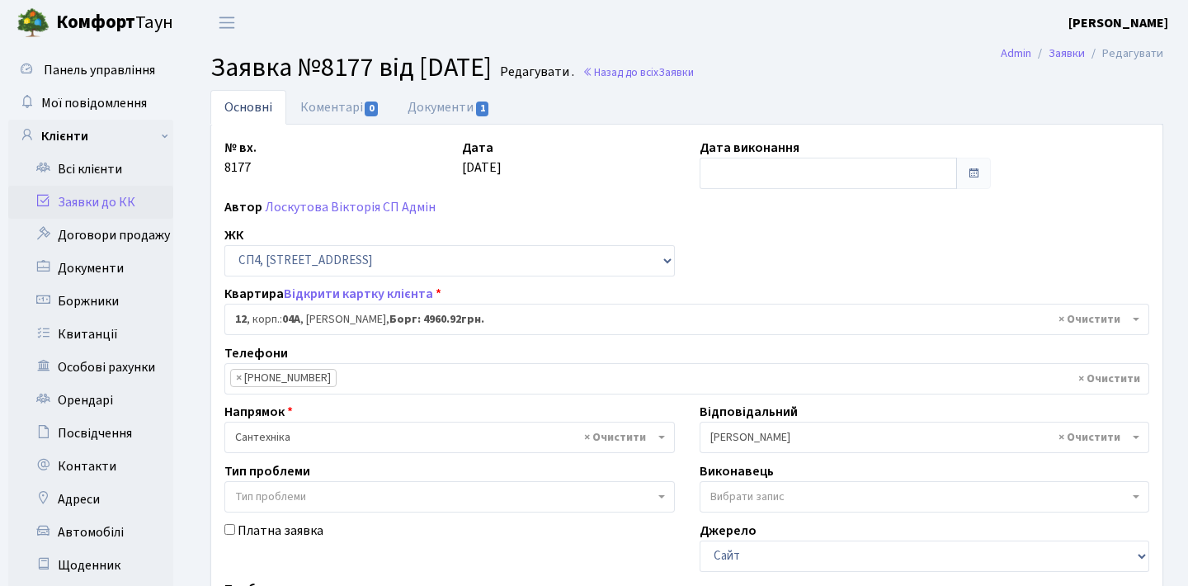
click at [145, 196] on link "Заявки до КК" at bounding box center [90, 202] width 165 height 33
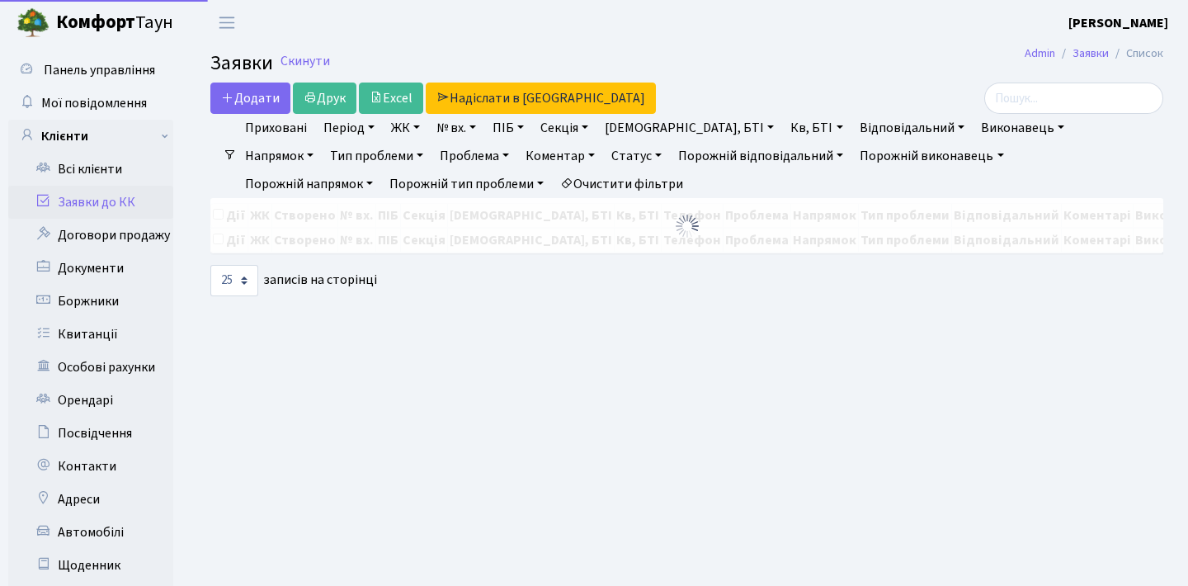
select select "25"
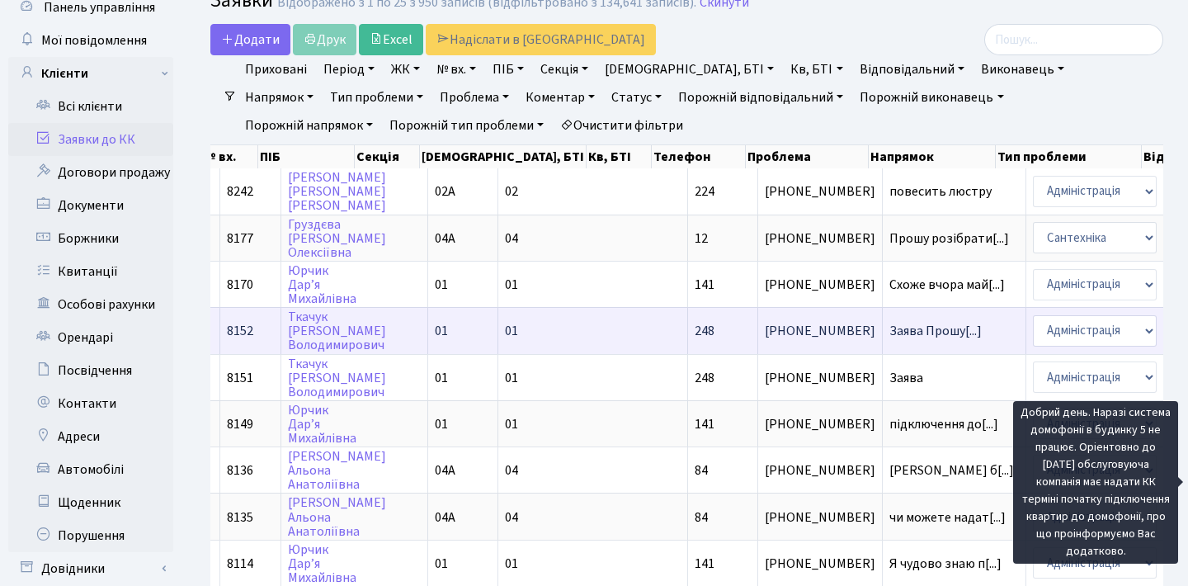
scroll to position [0, 122]
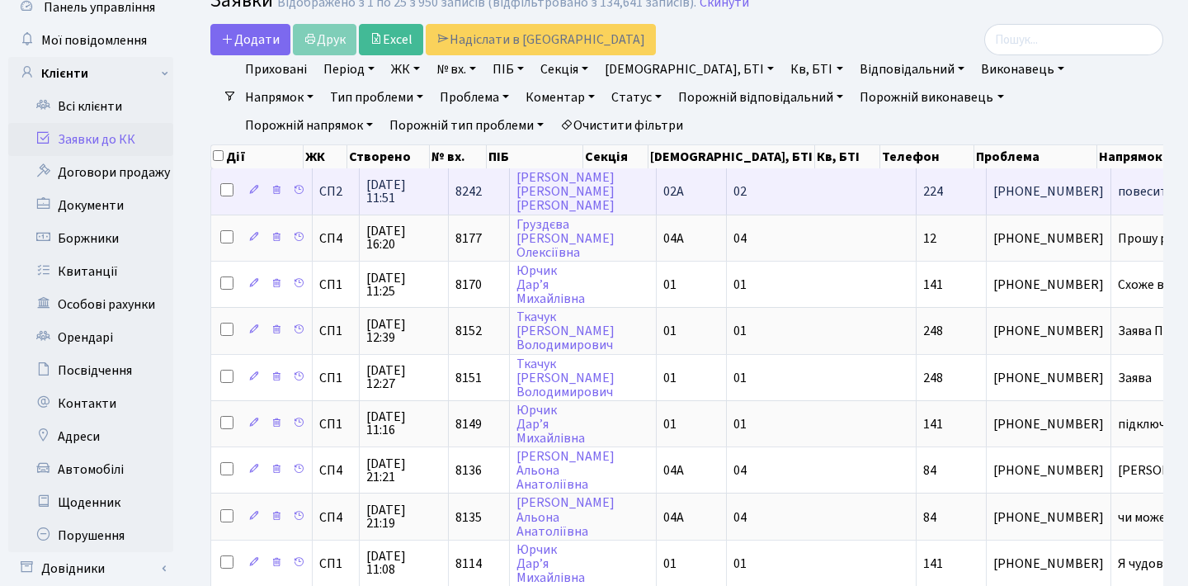
click at [1117, 198] on span "повесить люстру" at bounding box center [1181, 191] width 129 height 13
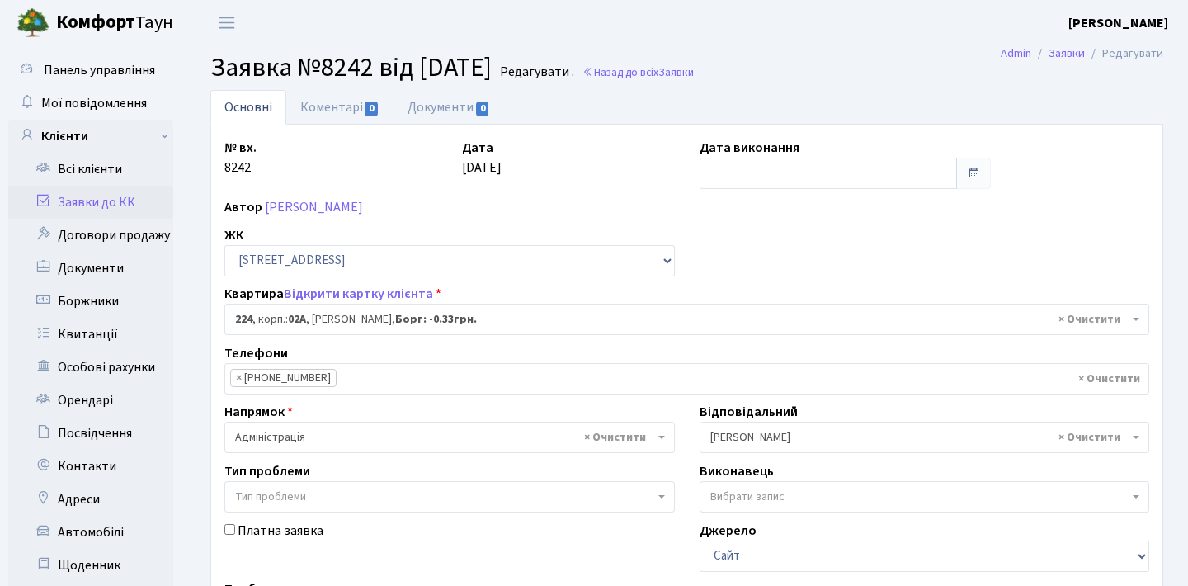
select select "20474"
click at [363, 205] on link "[PERSON_NAME]" at bounding box center [314, 207] width 98 height 18
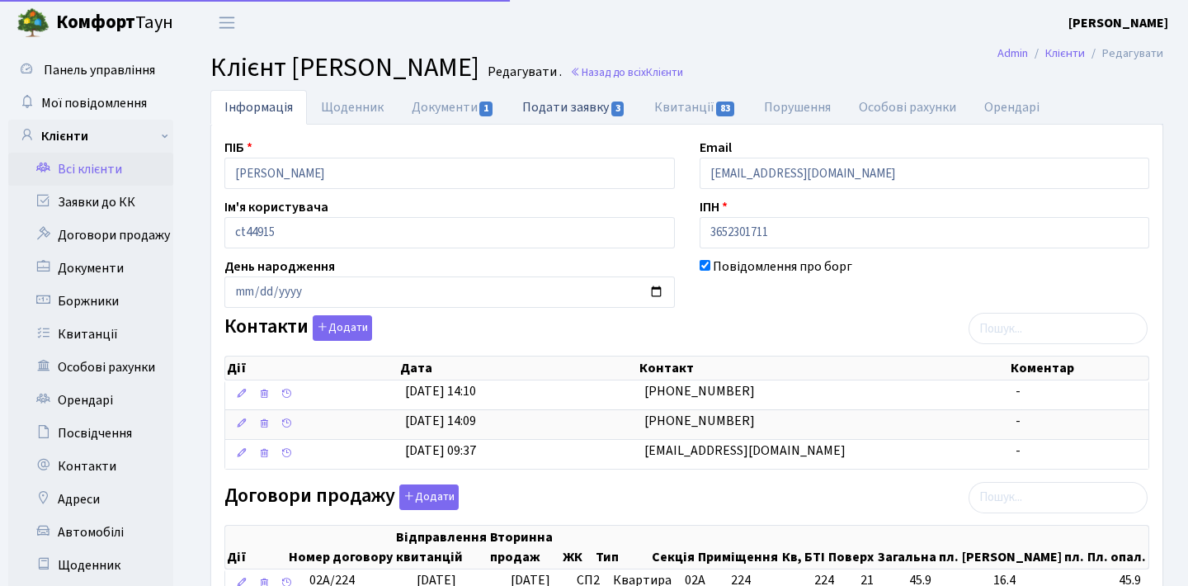
click at [563, 101] on link "Подати заявку 3" at bounding box center [573, 107] width 131 height 34
select select "25"
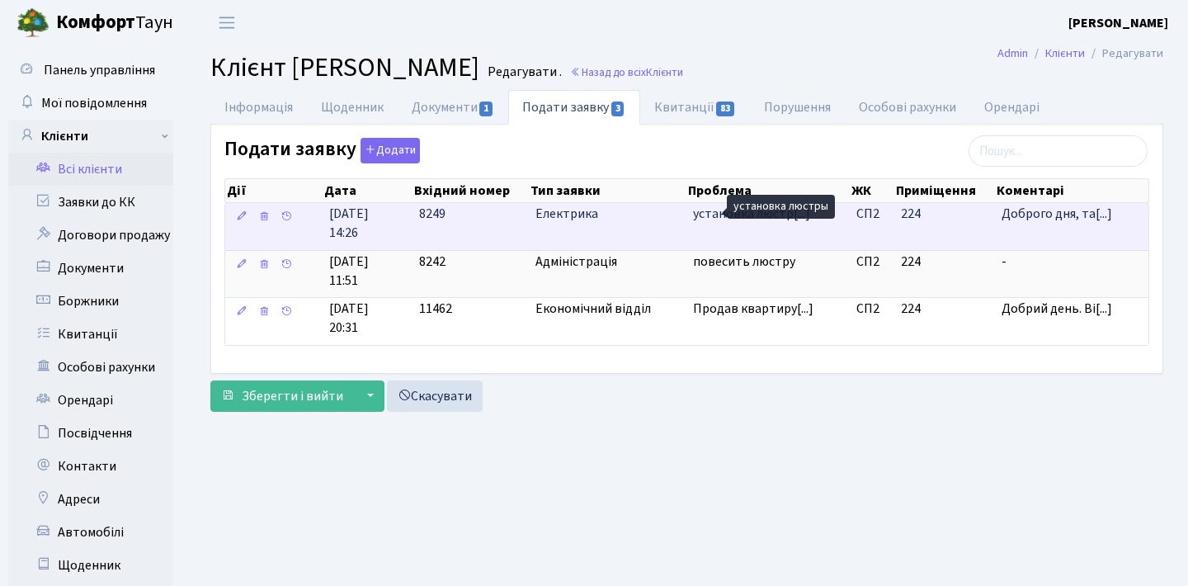
click at [752, 219] on span "установка люстр[...]" at bounding box center [751, 214] width 117 height 18
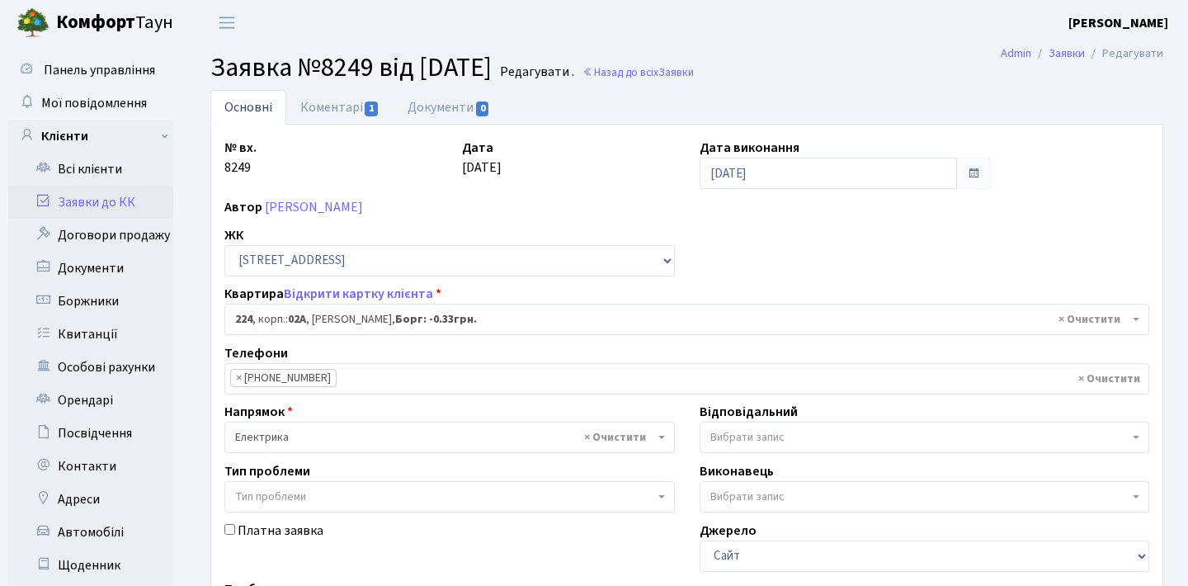
select select "20474"
click at [351, 110] on link "Коментарі 1" at bounding box center [339, 107] width 107 height 34
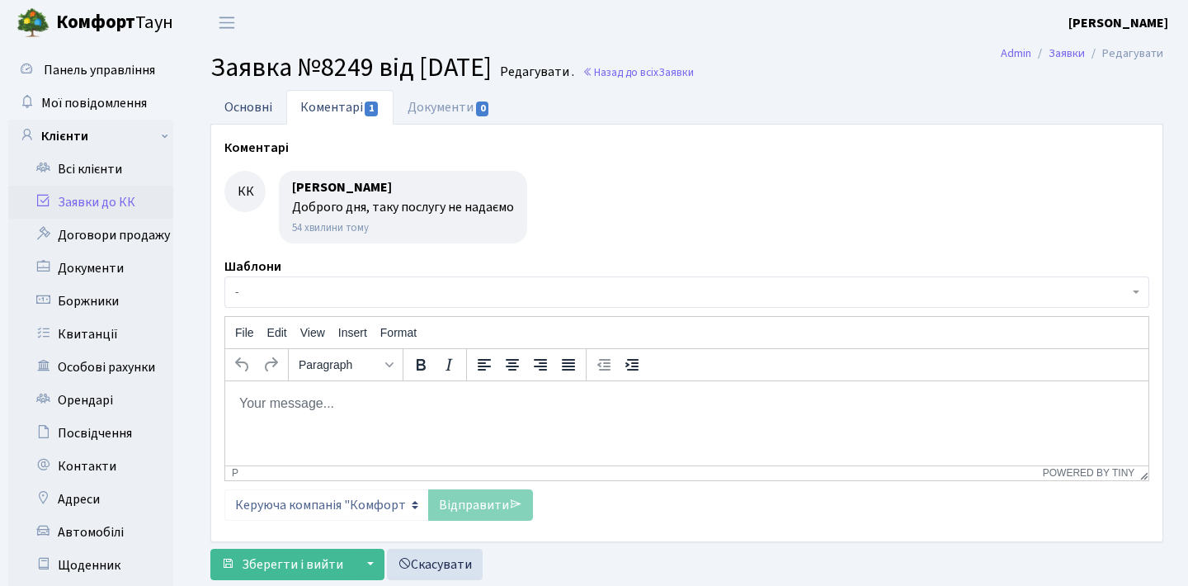
click at [252, 104] on link "Основні" at bounding box center [248, 107] width 76 height 34
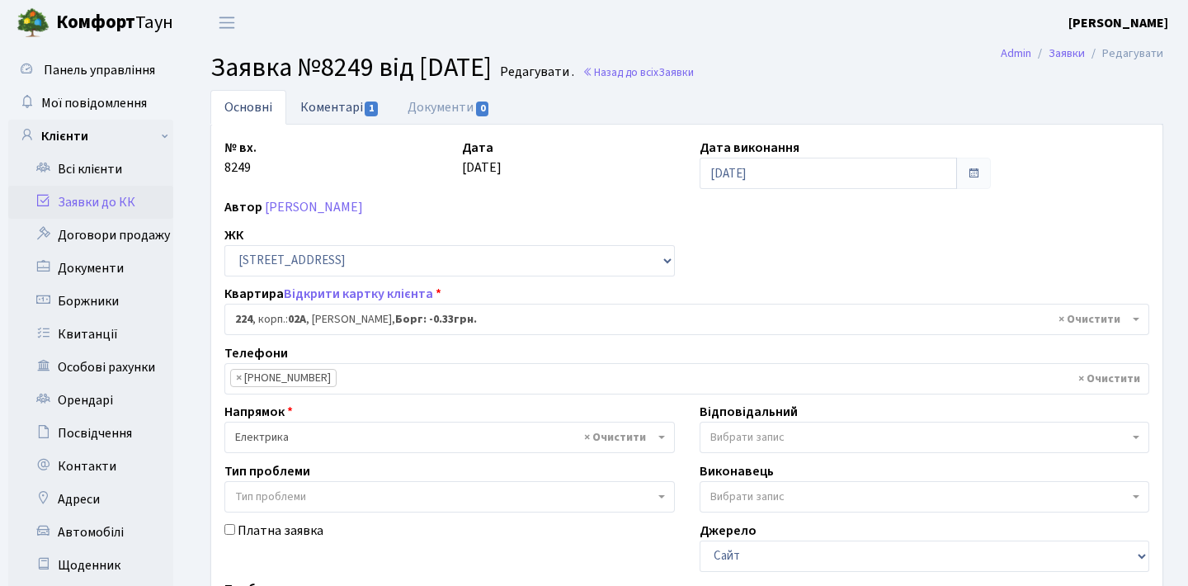
click at [349, 108] on link "Коментарі 1" at bounding box center [339, 107] width 107 height 34
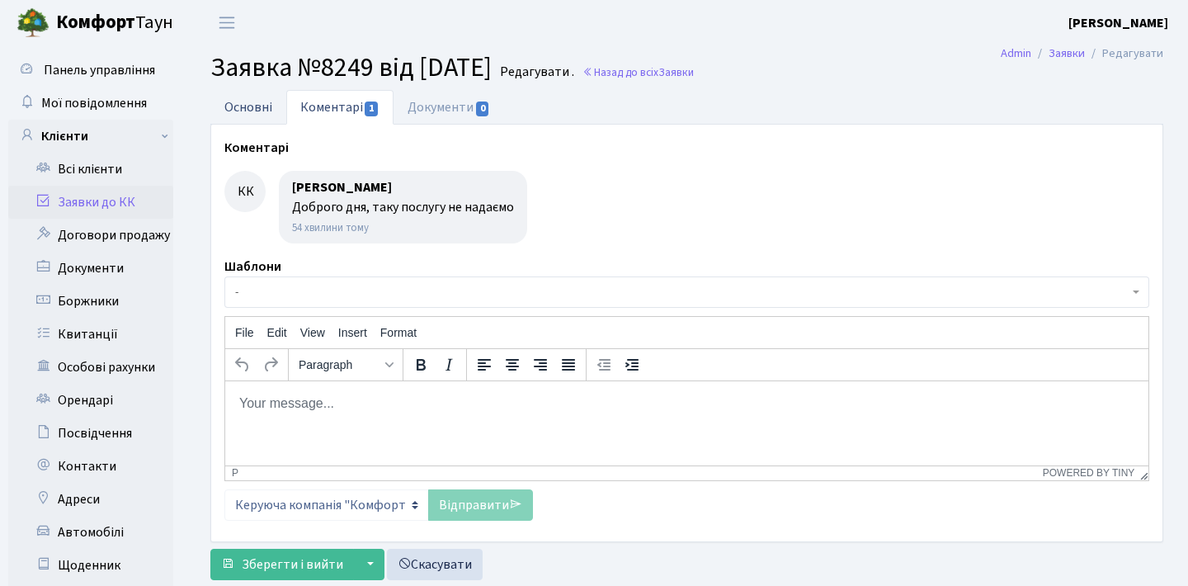
click at [265, 101] on link "Основні" at bounding box center [248, 107] width 76 height 34
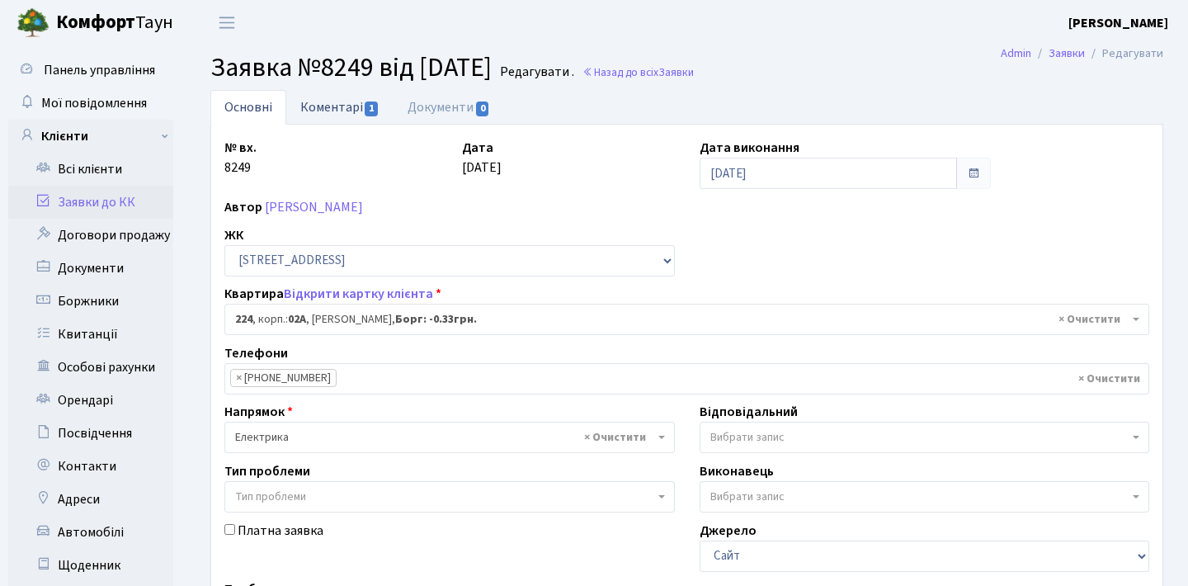
click at [355, 106] on link "Коментарі 1" at bounding box center [339, 107] width 107 height 34
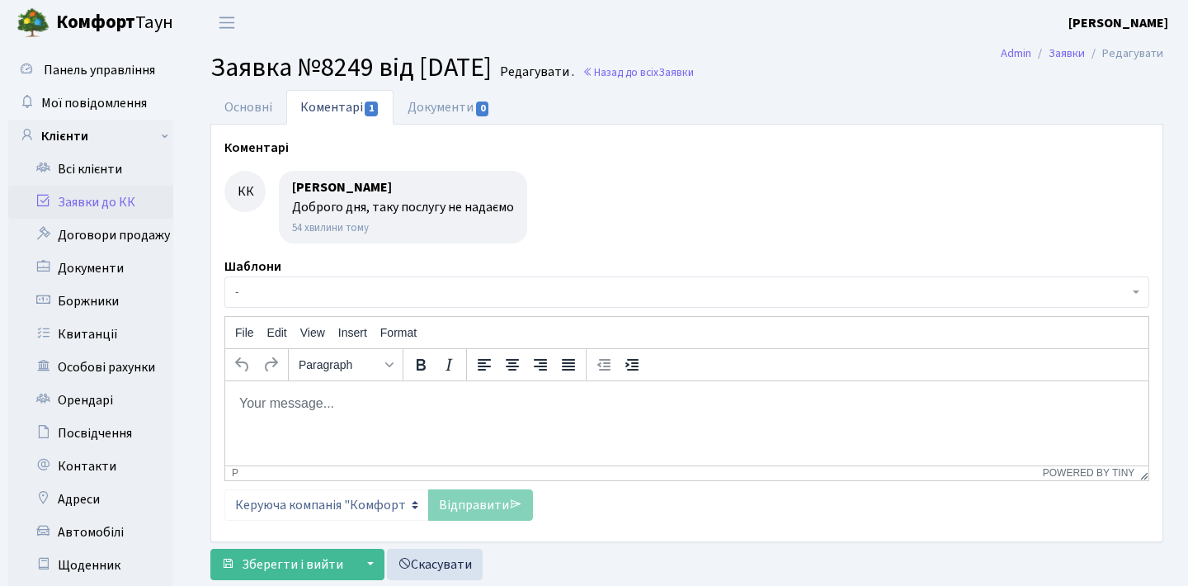
click at [125, 200] on link "Заявки до КК" at bounding box center [90, 202] width 165 height 33
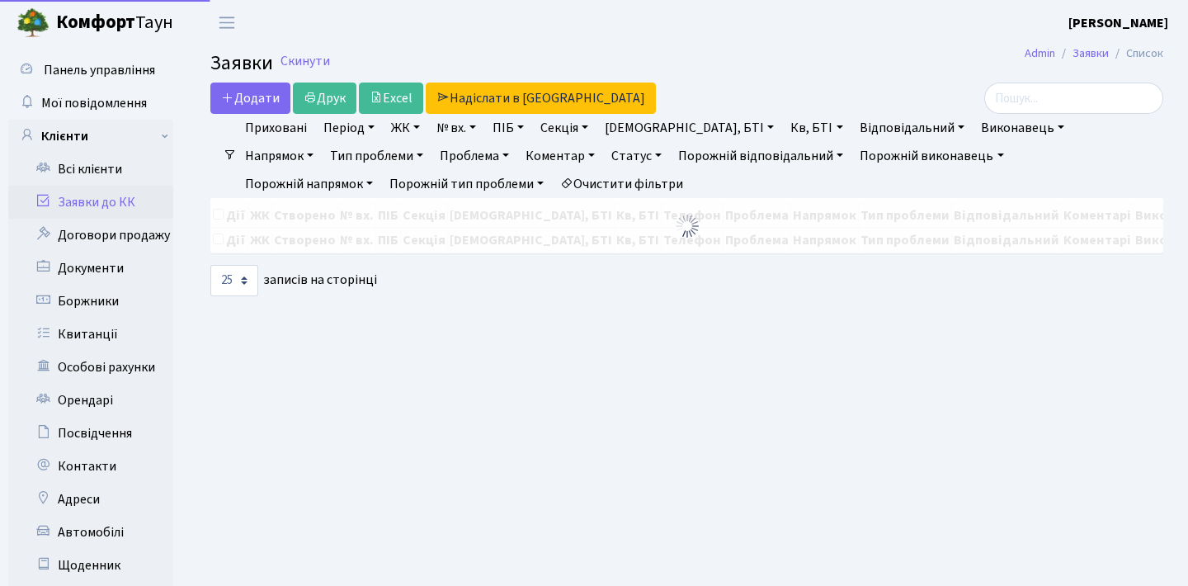
select select "25"
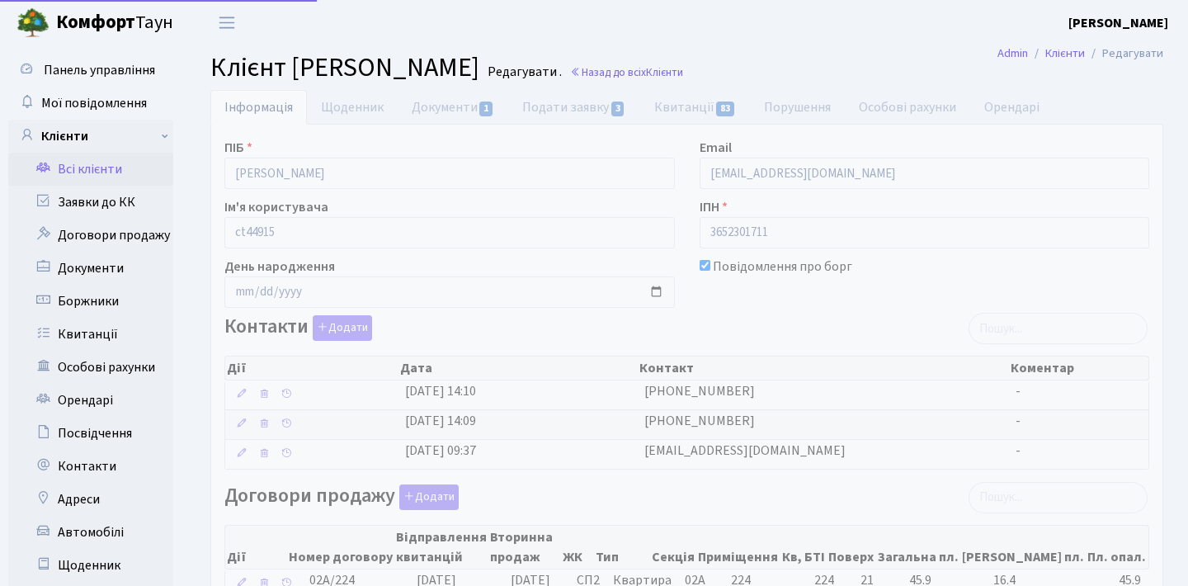
click at [473, 111] on link "Документи 1" at bounding box center [453, 107] width 111 height 35
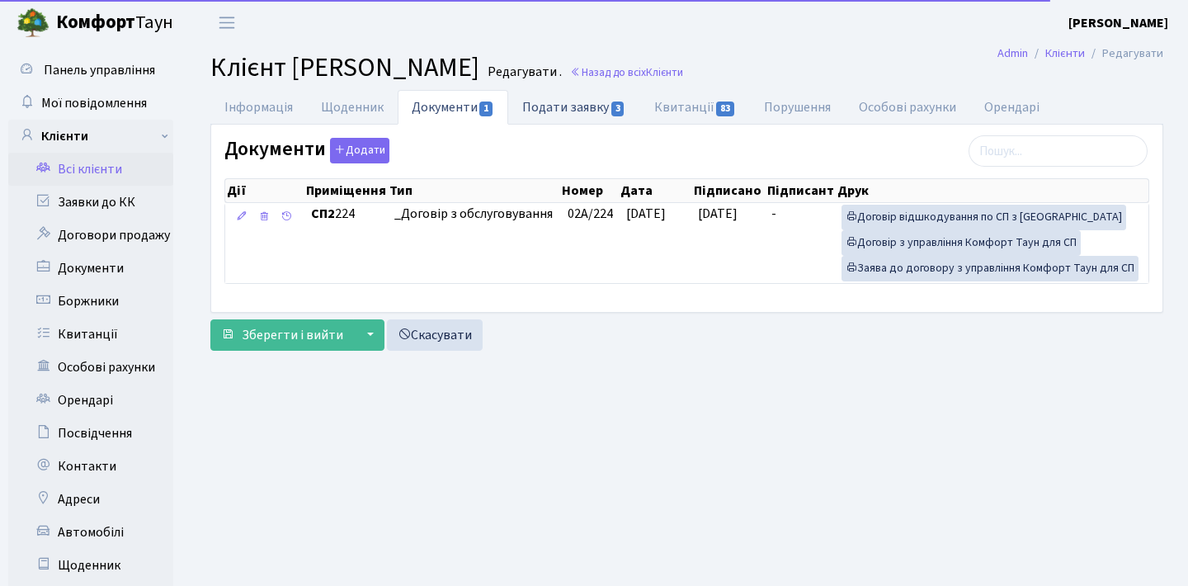
click at [559, 112] on link "Подати заявку 3" at bounding box center [573, 107] width 131 height 34
select select "25"
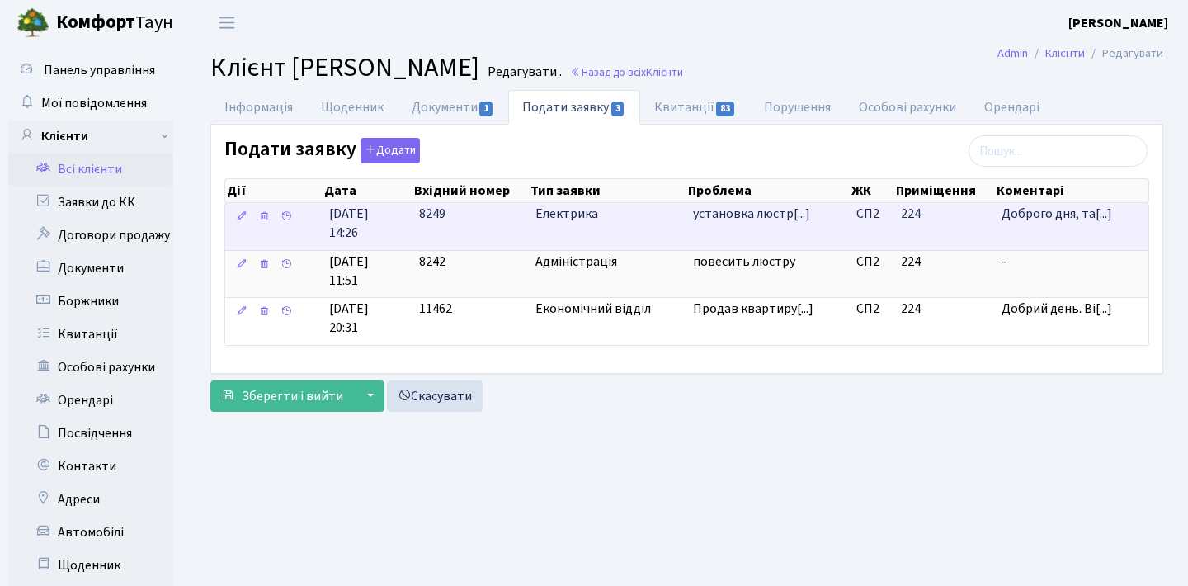
click at [735, 211] on body "[PERSON_NAME] Мій обліковий запис Вийти Панель управління Мої повідомлення Кліє…" at bounding box center [594, 365] width 1188 height 730
click at [732, 222] on span "установка люстр[...]" at bounding box center [751, 214] width 117 height 18
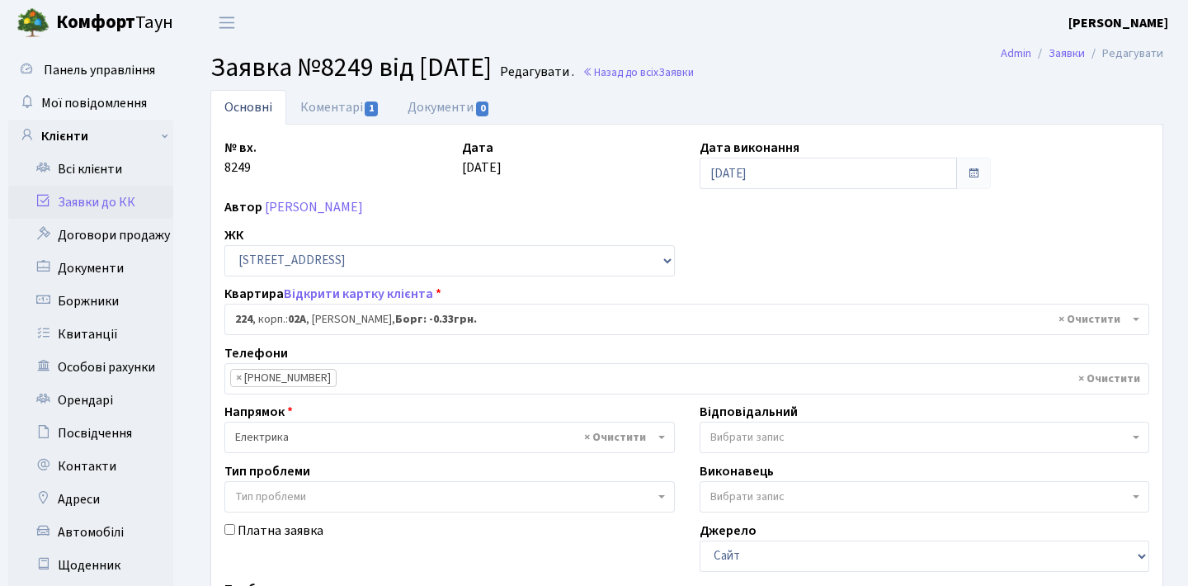
select select "20474"
click at [104, 203] on link "Заявки до КК" at bounding box center [90, 202] width 165 height 33
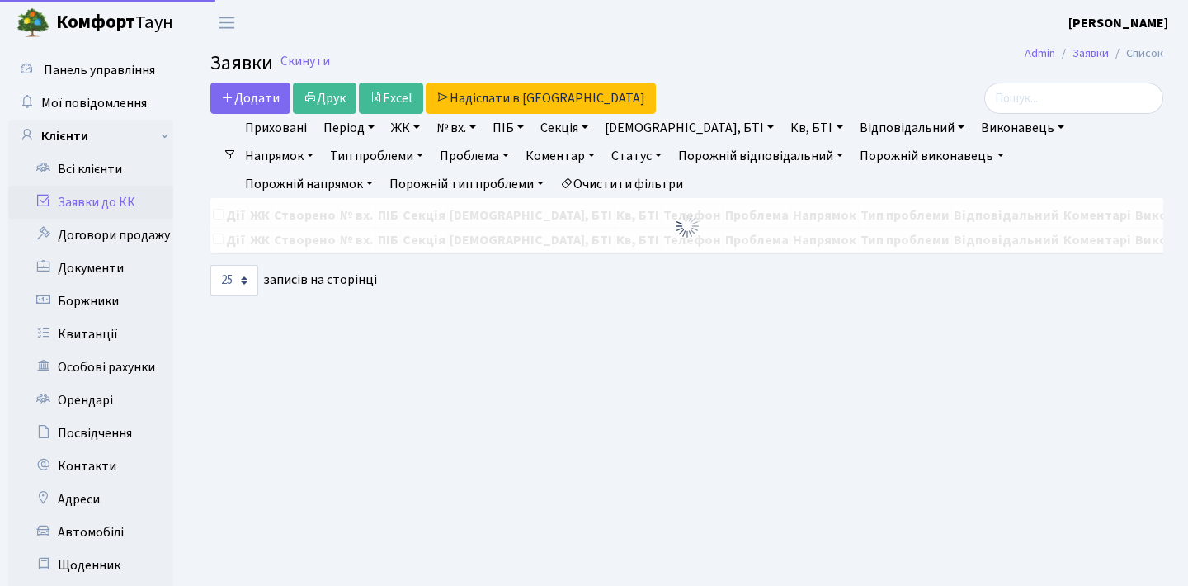
select select "25"
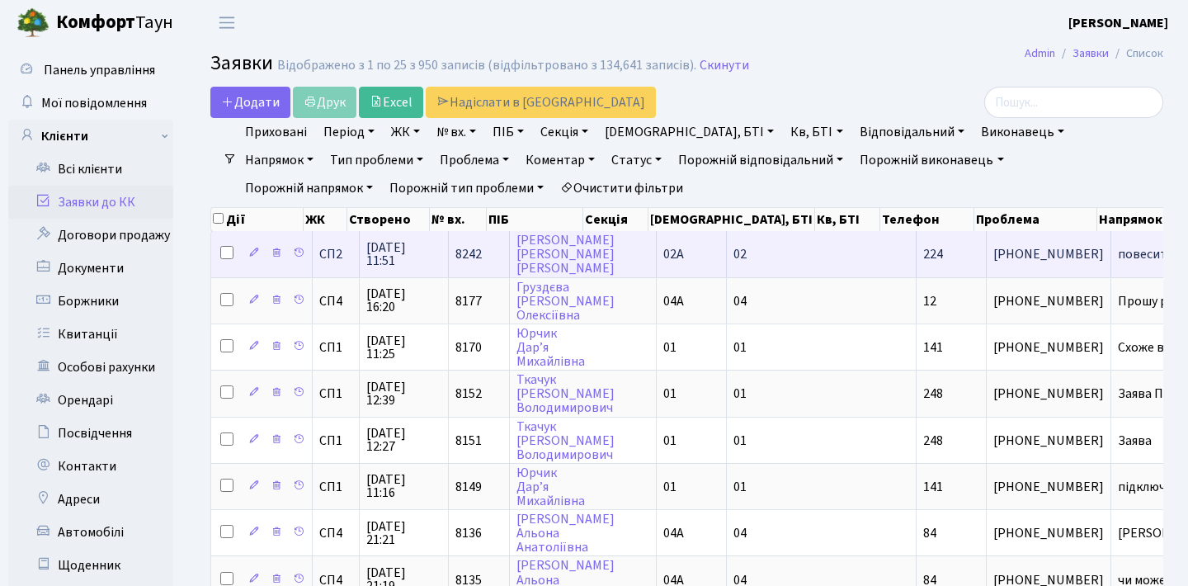
click at [1117, 261] on span "повесить люстру" at bounding box center [1181, 253] width 129 height 13
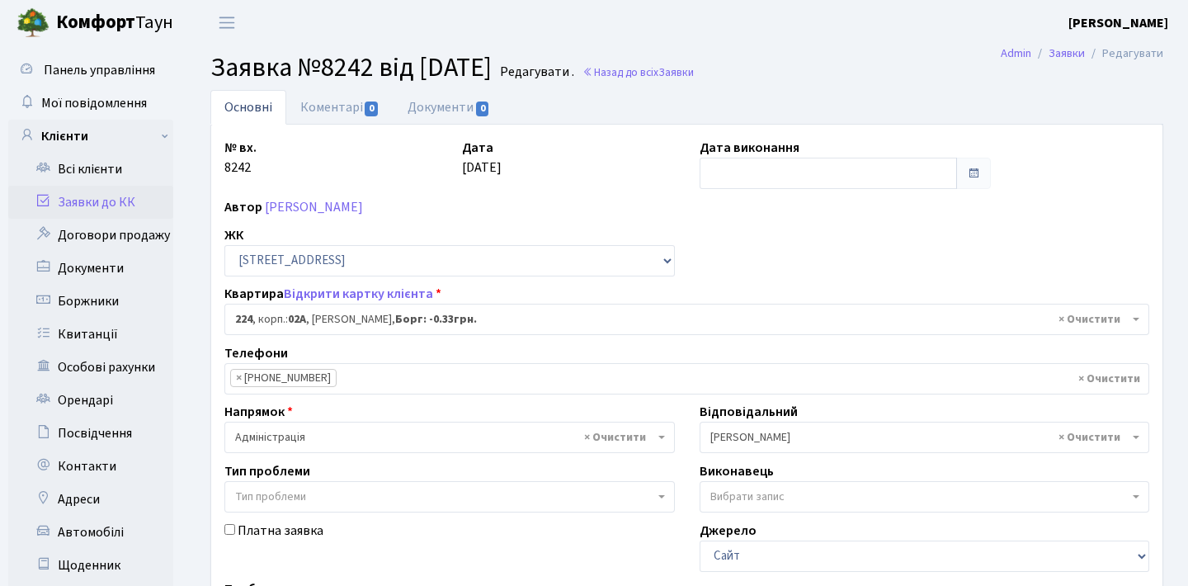
select select "20474"
click at [360, 119] on link "Коментарі 0" at bounding box center [339, 107] width 107 height 34
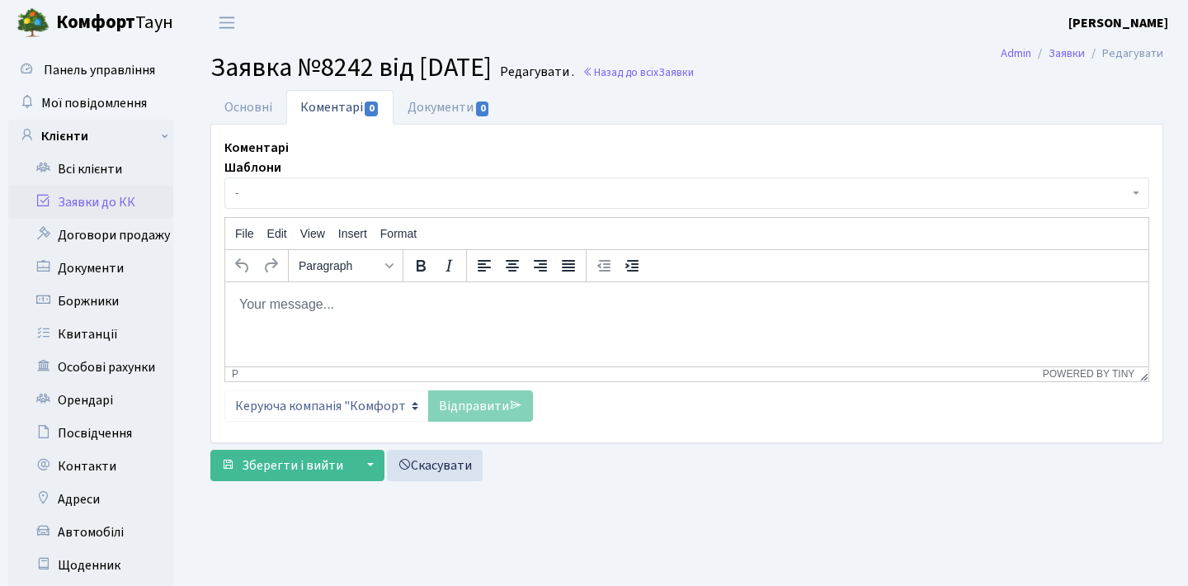
click at [357, 326] on html at bounding box center [686, 303] width 923 height 45
click at [63, 195] on link "Заявки до КК" at bounding box center [90, 202] width 165 height 33
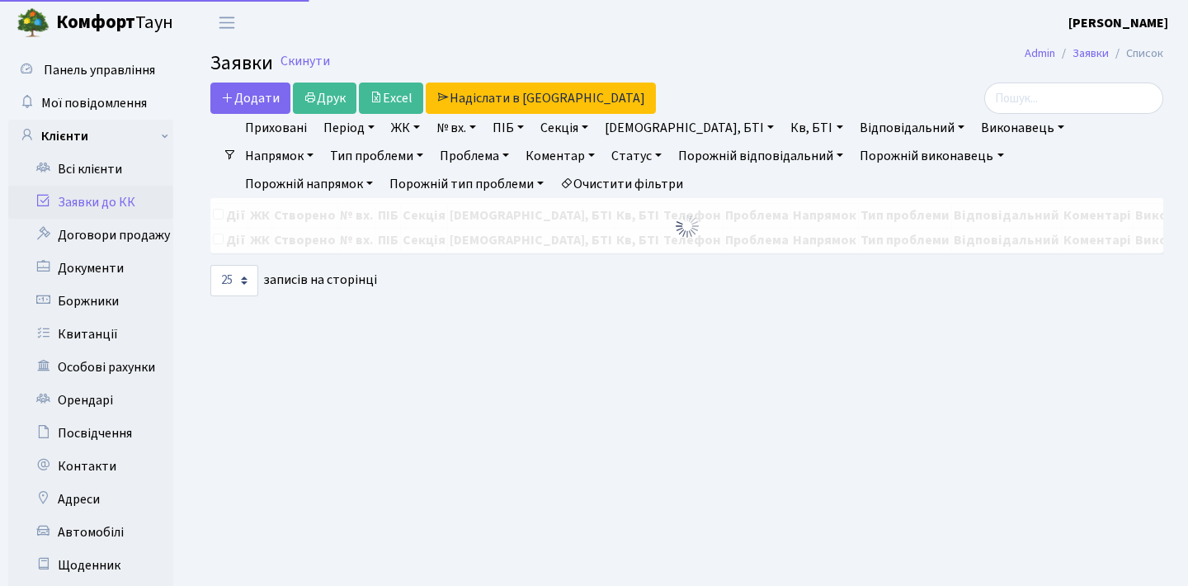
select select "25"
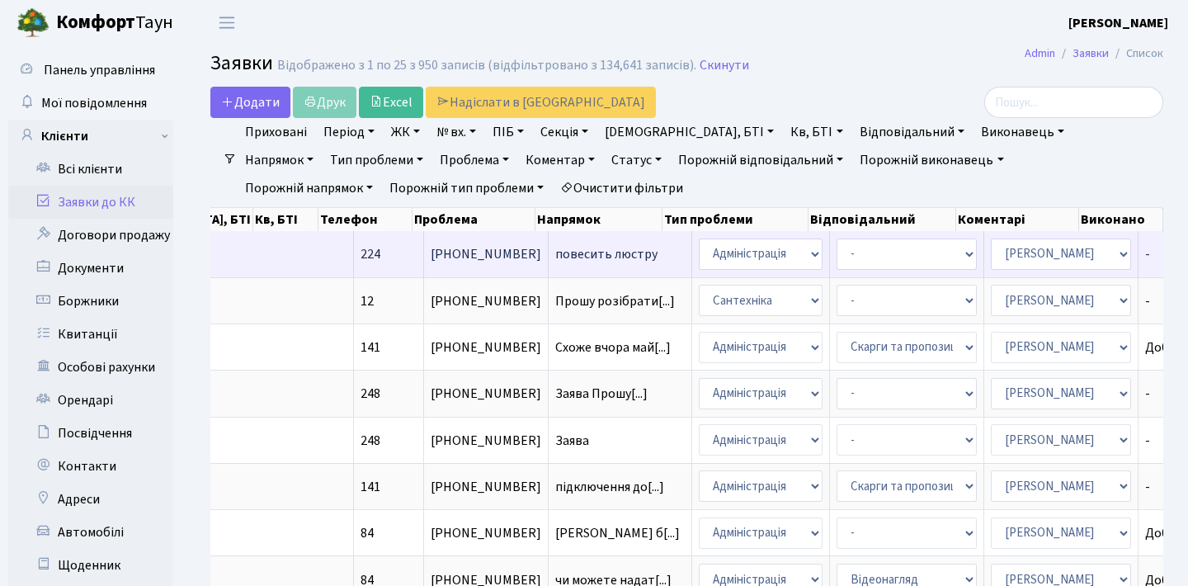
scroll to position [0, 562]
click at [556, 261] on span "повесить люстру" at bounding box center [620, 253] width 129 height 13
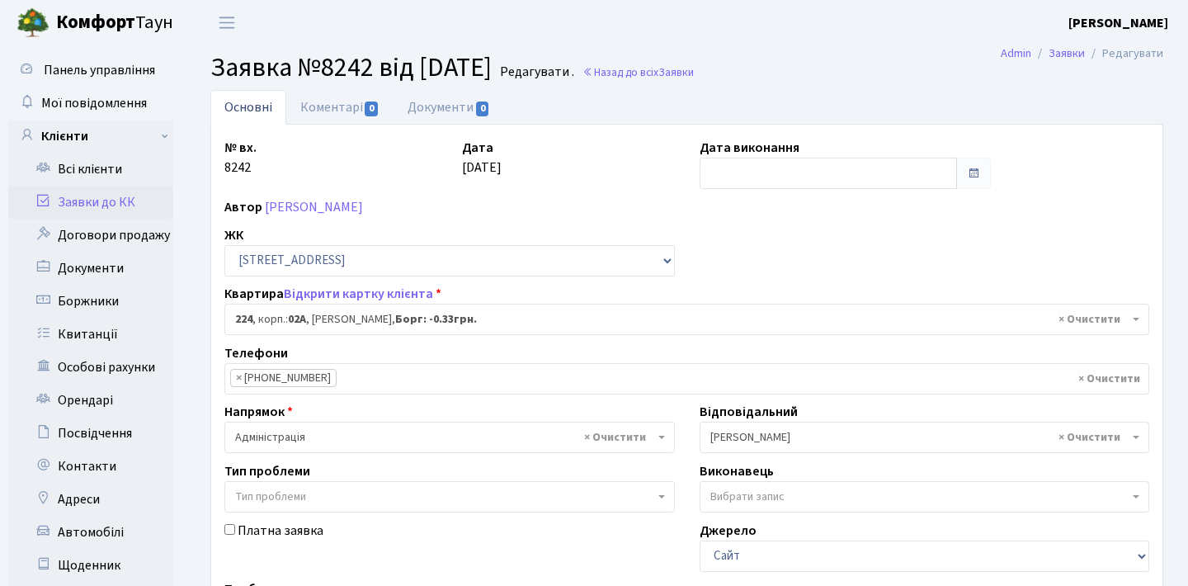
select select "20474"
click at [346, 121] on link "Коментарі 0" at bounding box center [339, 107] width 107 height 34
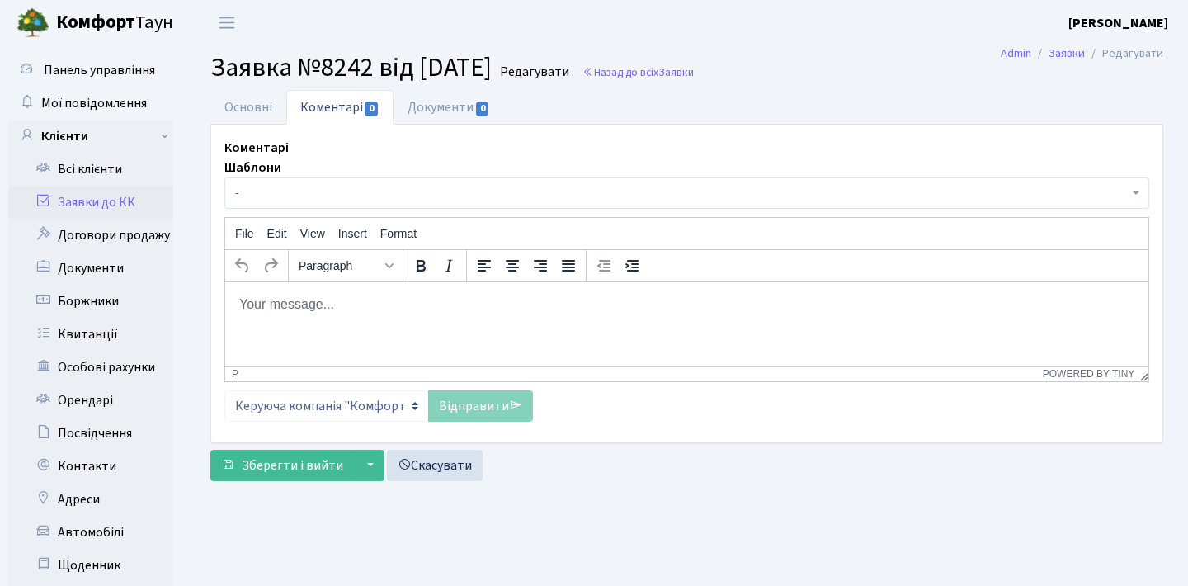
click at [362, 316] on html at bounding box center [686, 303] width 923 height 45
click at [273, 104] on link "Основні" at bounding box center [248, 107] width 76 height 34
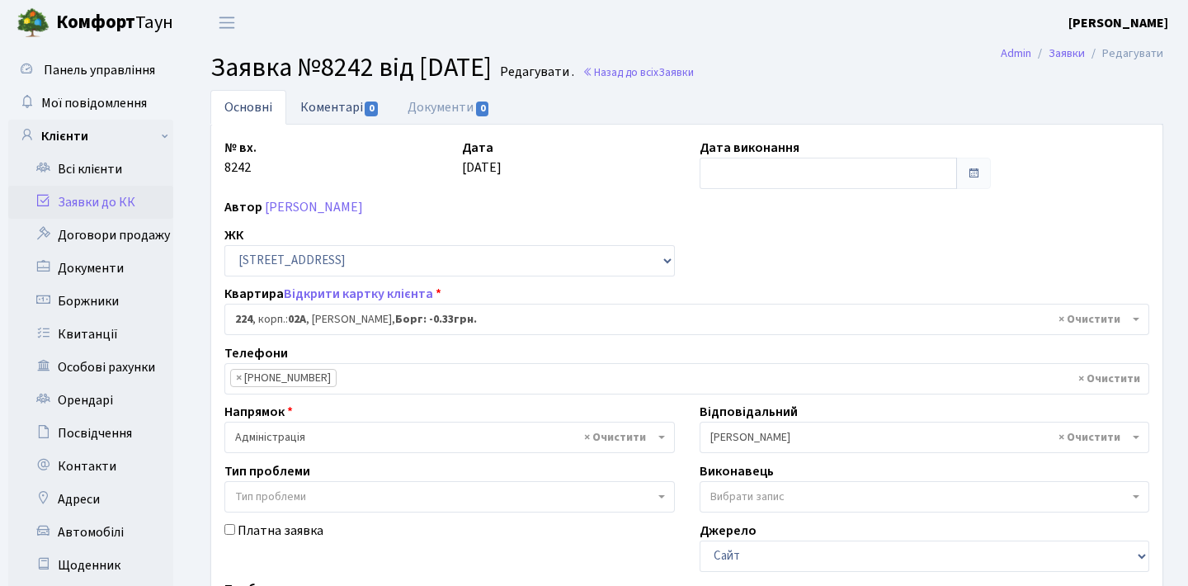
click at [367, 106] on span "0" at bounding box center [371, 108] width 13 height 15
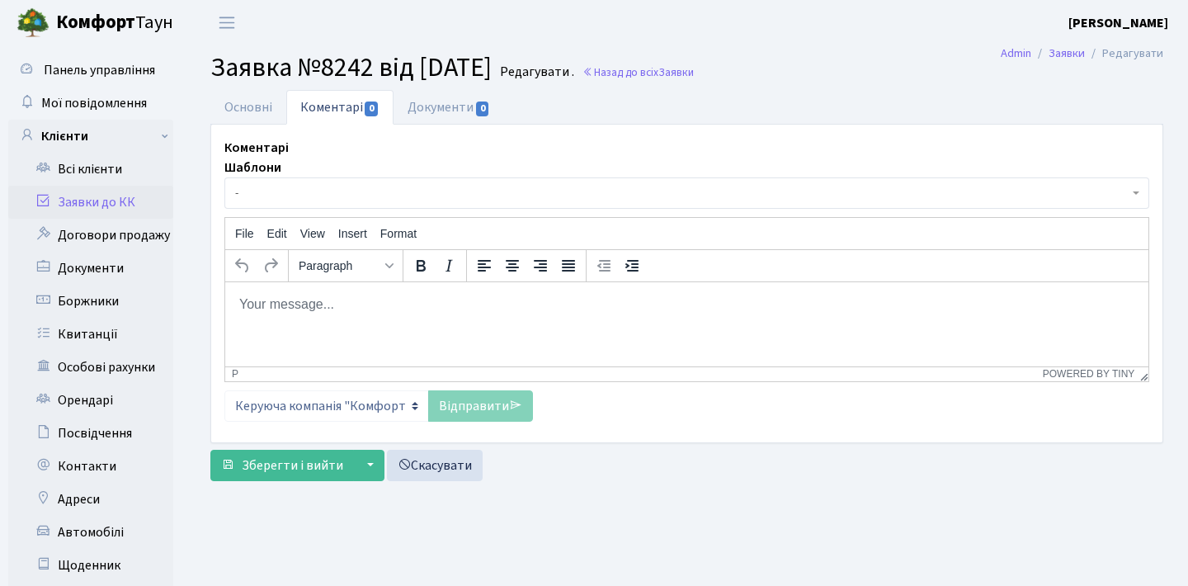
click at [641, 326] on html at bounding box center [686, 303] width 923 height 45
paste body "Rich Text Area. Press ALT-0 for help."
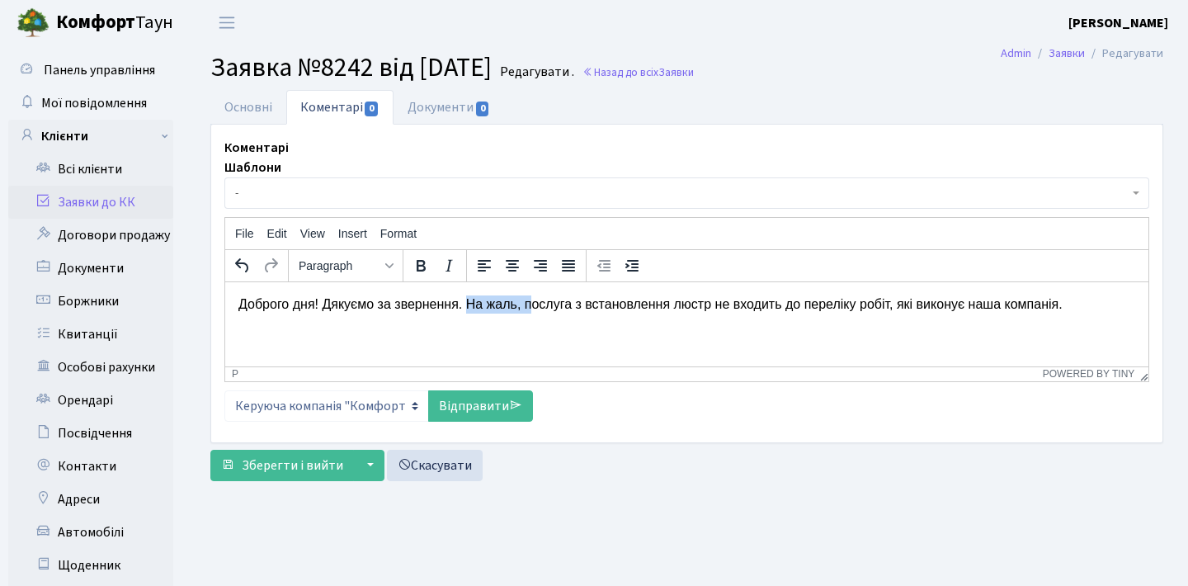
drag, startPoint x: 539, startPoint y: 304, endPoint x: 478, endPoint y: 305, distance: 61.0
click at [478, 305] on p "Доброго дня! Дякуємо за звернення. На жаль, послуга з встановлення люстр не вхо…" at bounding box center [686, 303] width 896 height 18
click at [486, 403] on link "Відправити" at bounding box center [480, 405] width 105 height 31
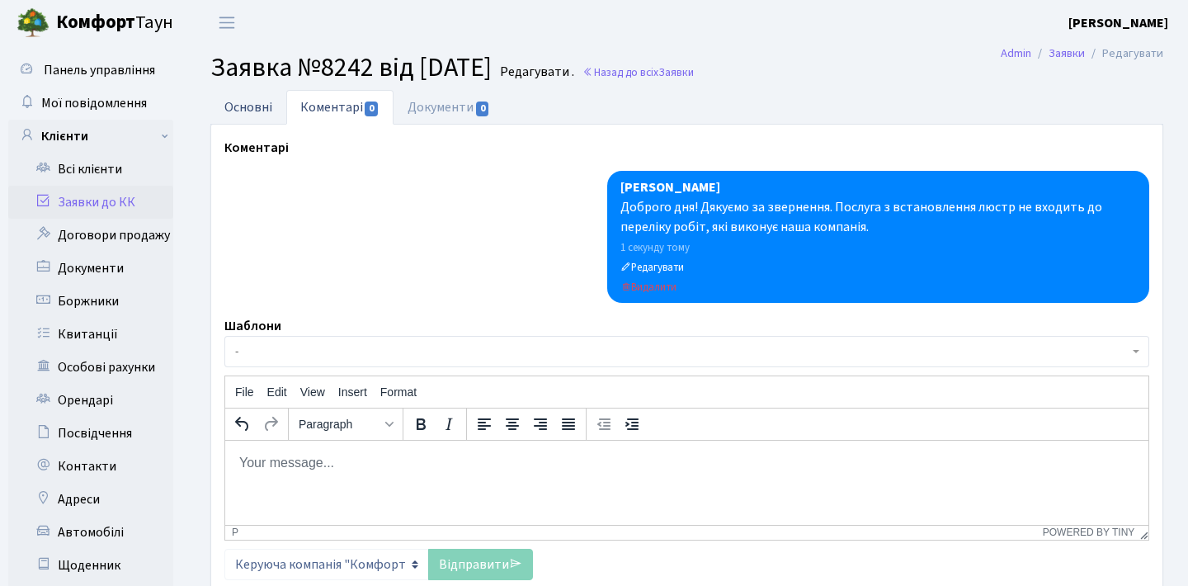
click at [261, 108] on link "Основні" at bounding box center [248, 107] width 76 height 34
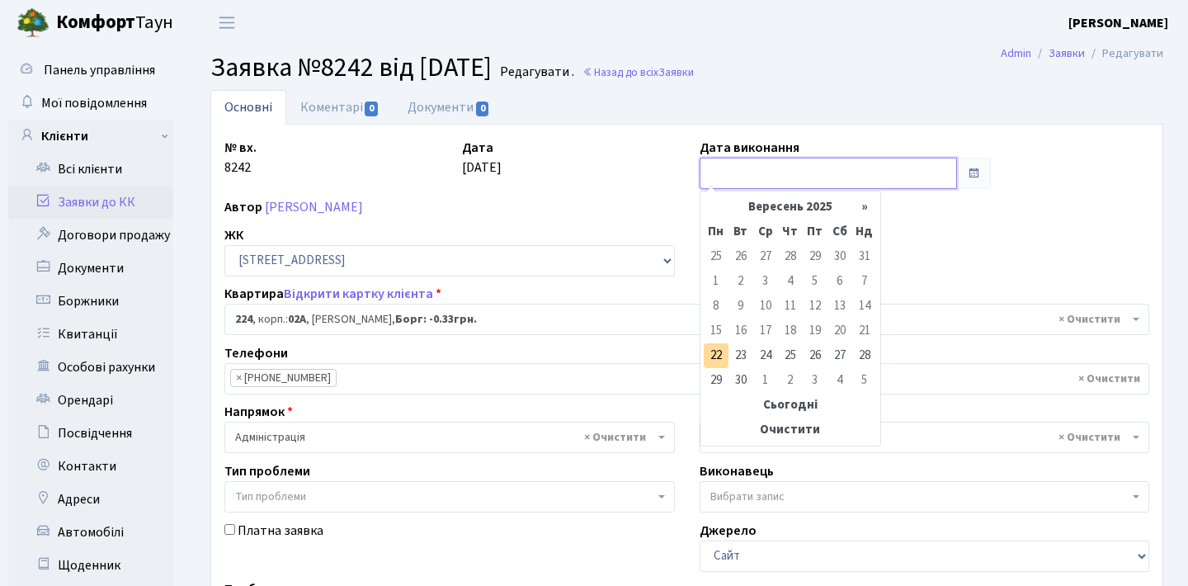
click at [936, 172] on input "text" at bounding box center [828, 173] width 258 height 31
click at [717, 350] on td "22" at bounding box center [715, 355] width 25 height 25
type input "[DATE]"
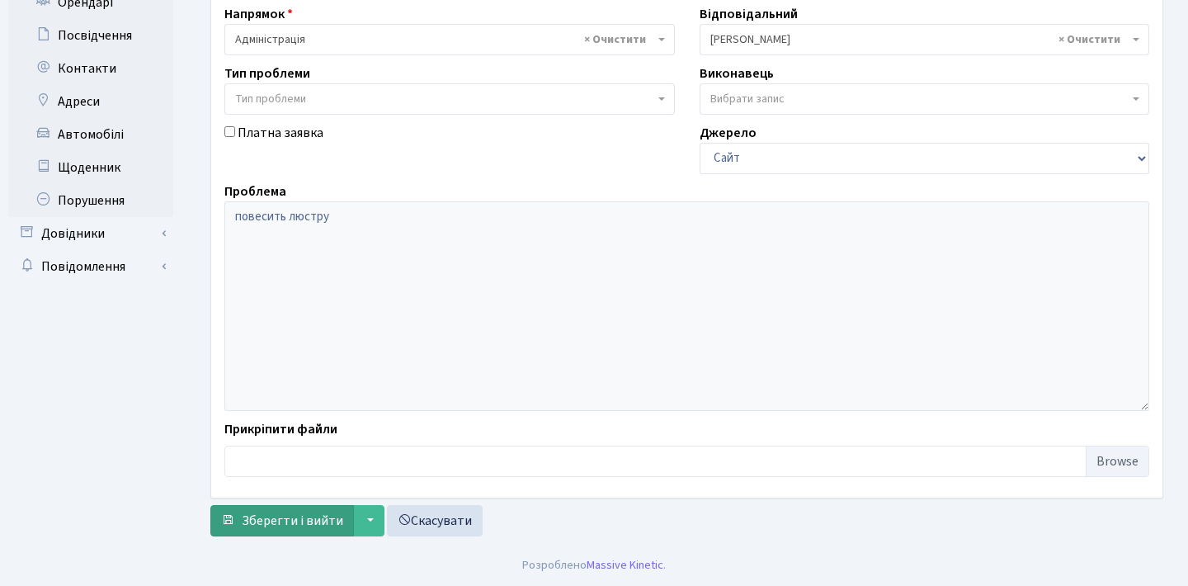
scroll to position [398, 0]
click at [305, 518] on span "Зберегти і вийти" at bounding box center [292, 520] width 101 height 18
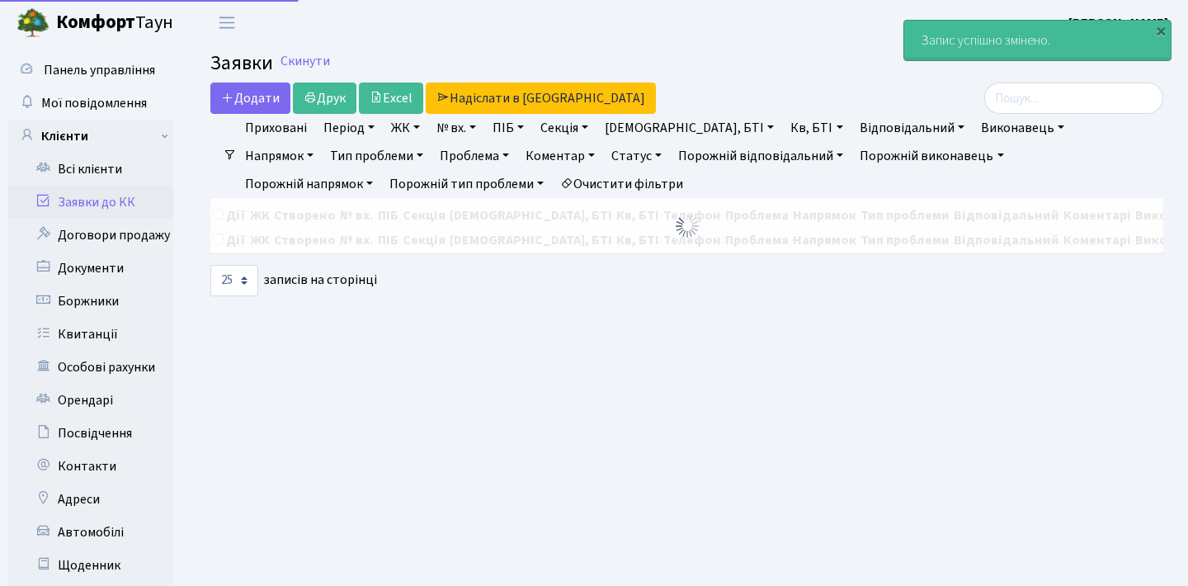
select select "25"
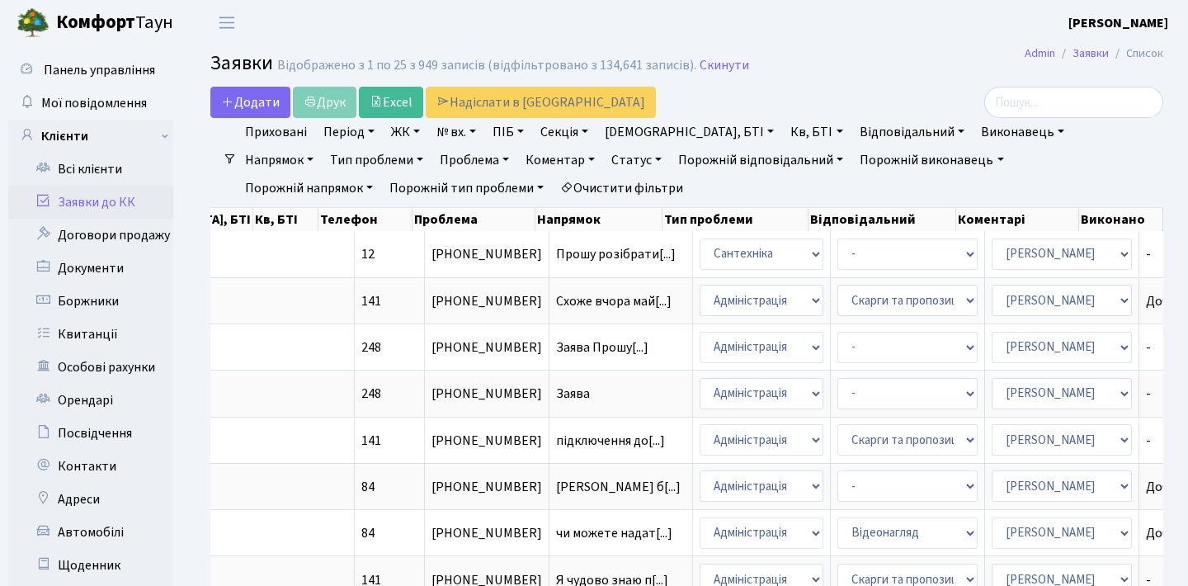
click at [605, 157] on link "Статус" at bounding box center [637, 160] width 64 height 28
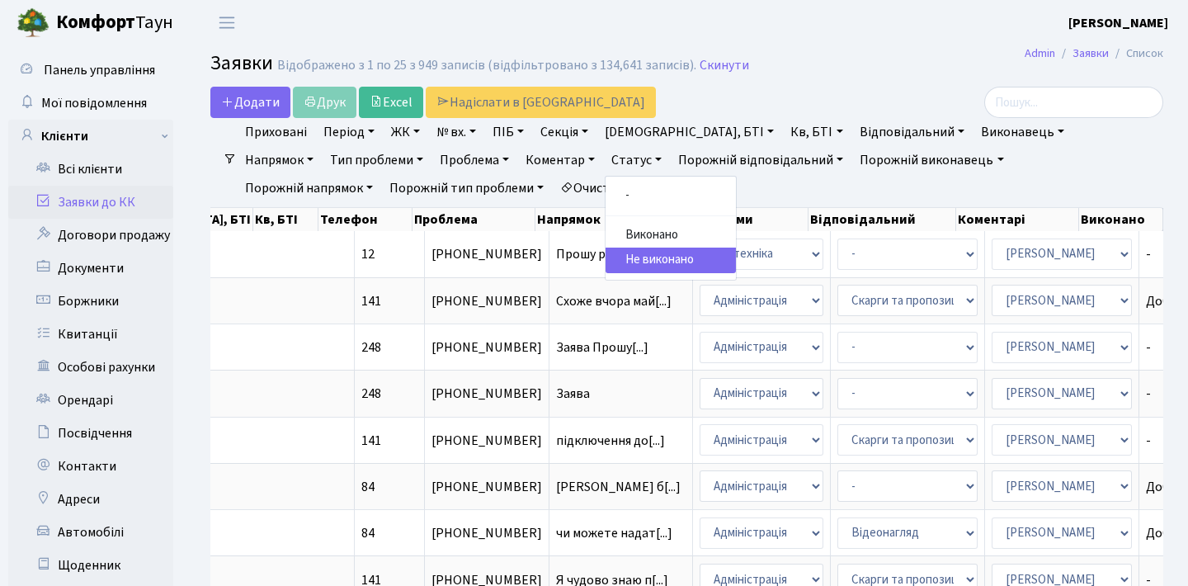
click at [605, 197] on link "-" at bounding box center [670, 196] width 130 height 26
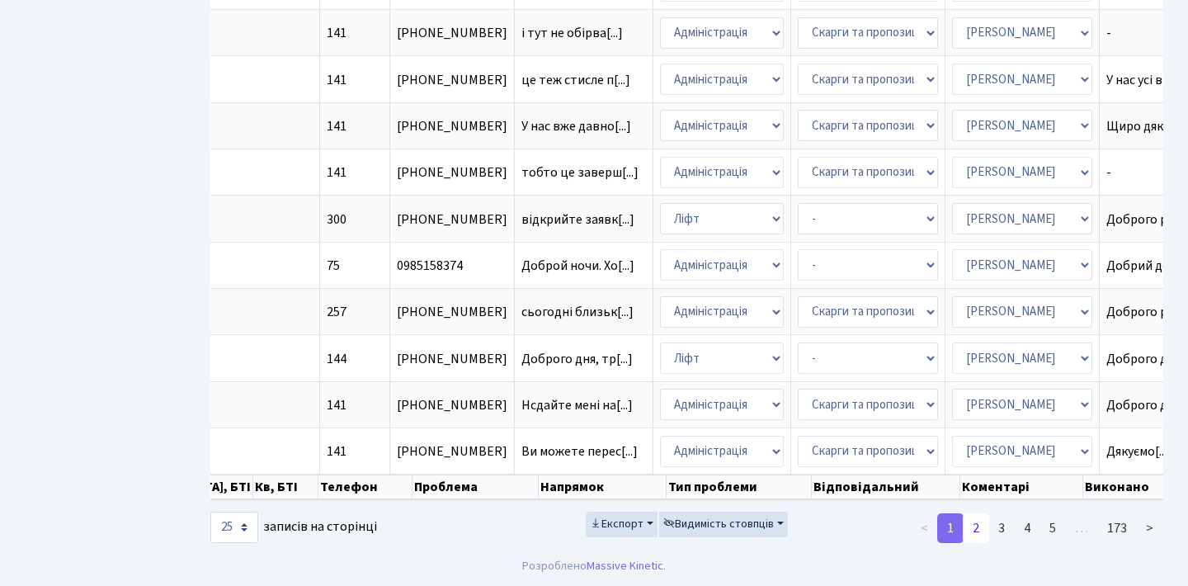
click at [979, 523] on link "2" at bounding box center [975, 528] width 26 height 30
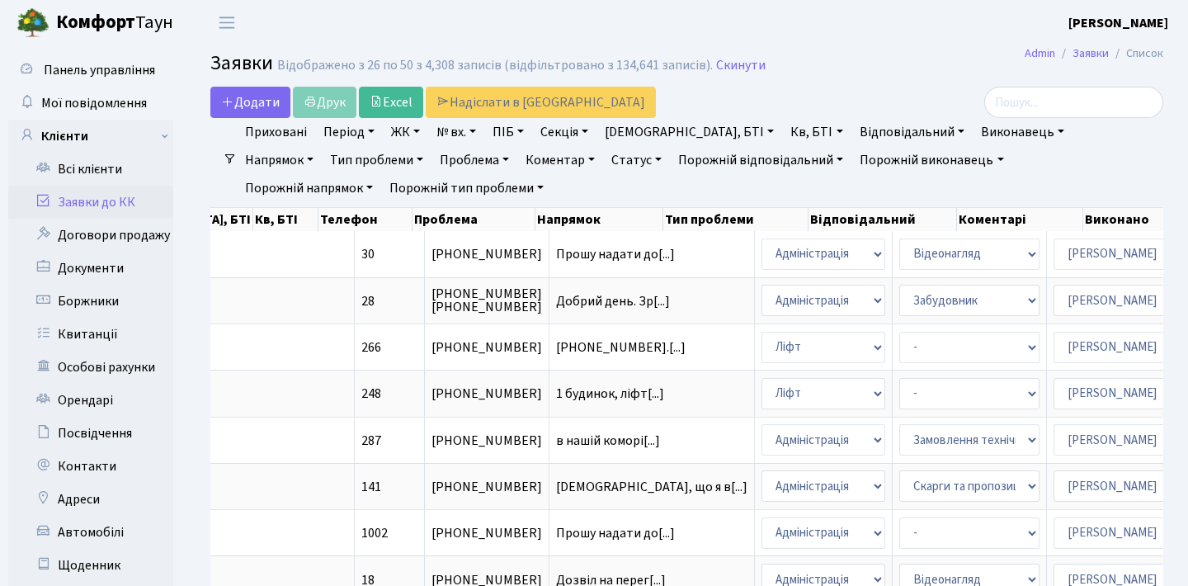
click at [127, 205] on link "Заявки до КК" at bounding box center [90, 202] width 165 height 33
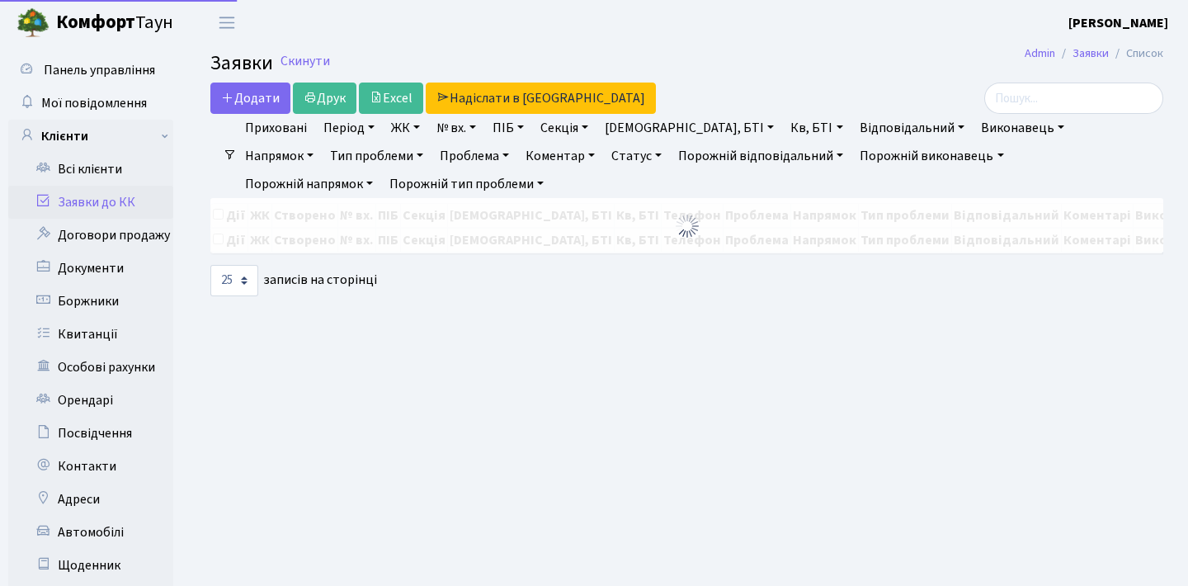
select select "25"
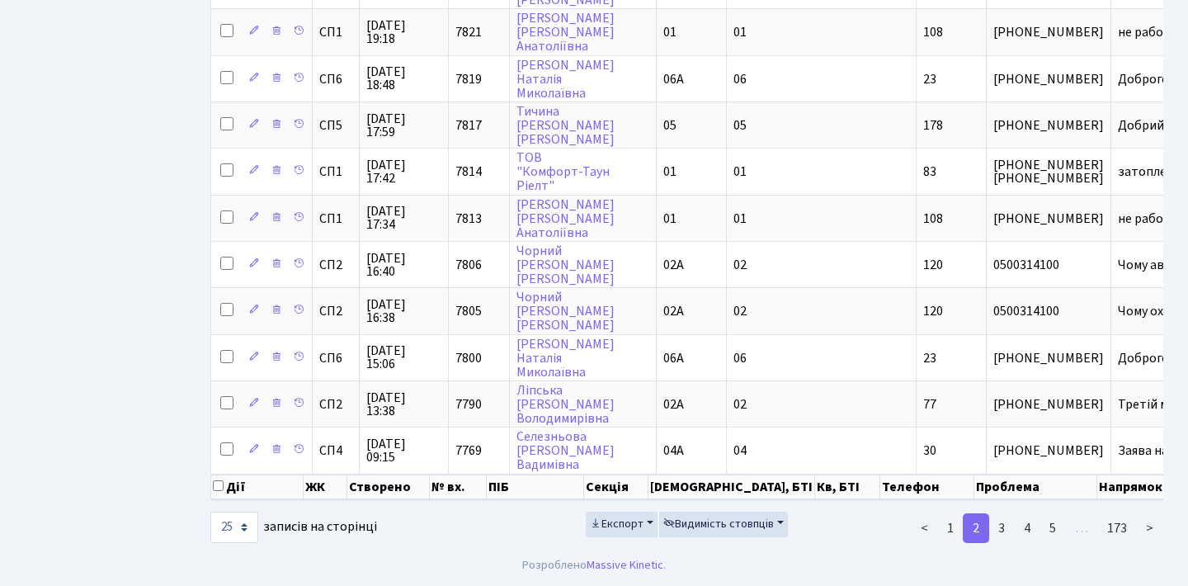
scroll to position [955, 0]
click at [924, 529] on link "<" at bounding box center [923, 528] width 27 height 30
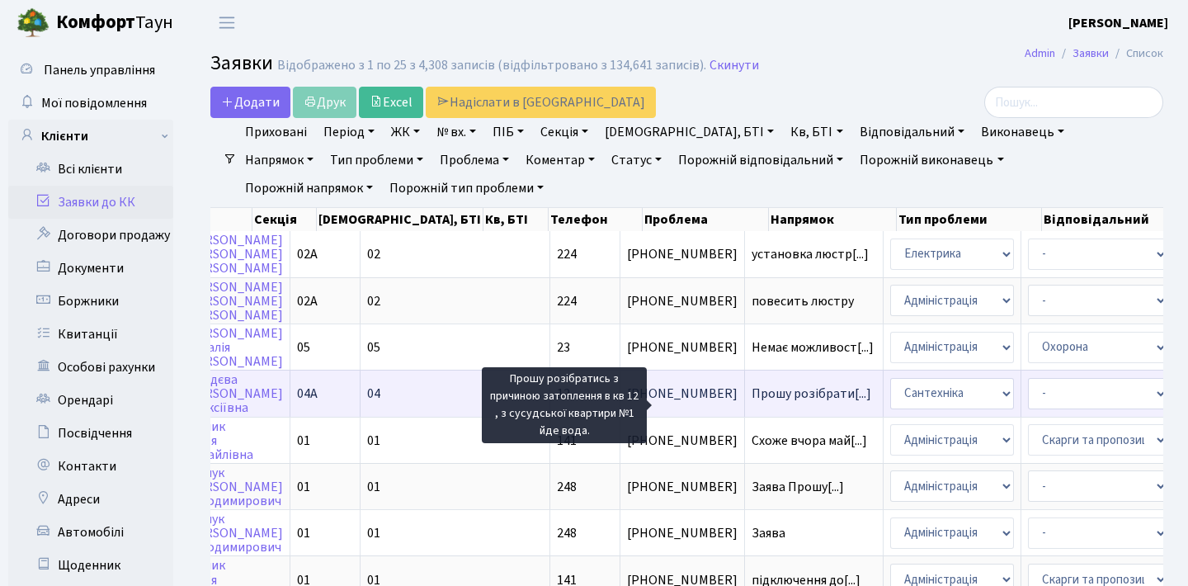
scroll to position [0, 0]
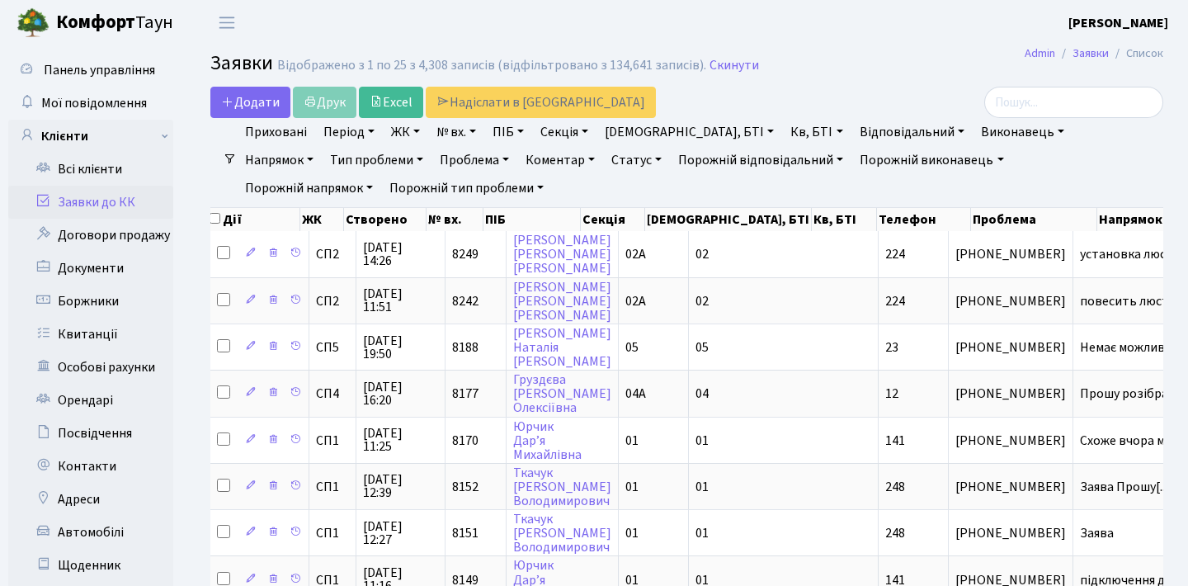
click at [605, 156] on link "Статус" at bounding box center [637, 160] width 64 height 28
click at [742, 35] on header "[PERSON_NAME] Мій обліковий запис Вийти" at bounding box center [594, 22] width 1188 height 45
click at [808, 31] on header "[PERSON_NAME] Мій обліковий запис Вийти" at bounding box center [594, 22] width 1188 height 45
